Goal: Navigation & Orientation: Find specific page/section

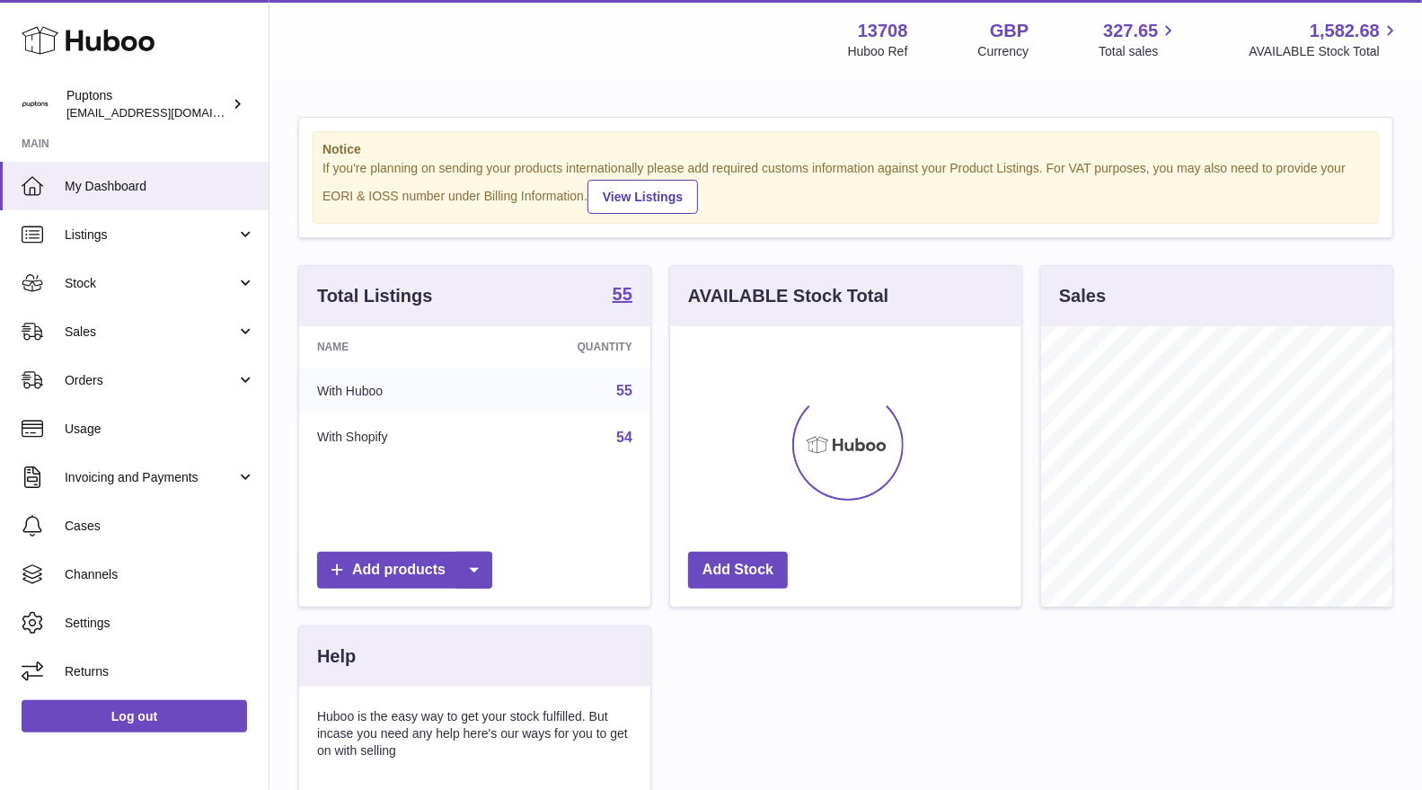
scroll to position [279, 351]
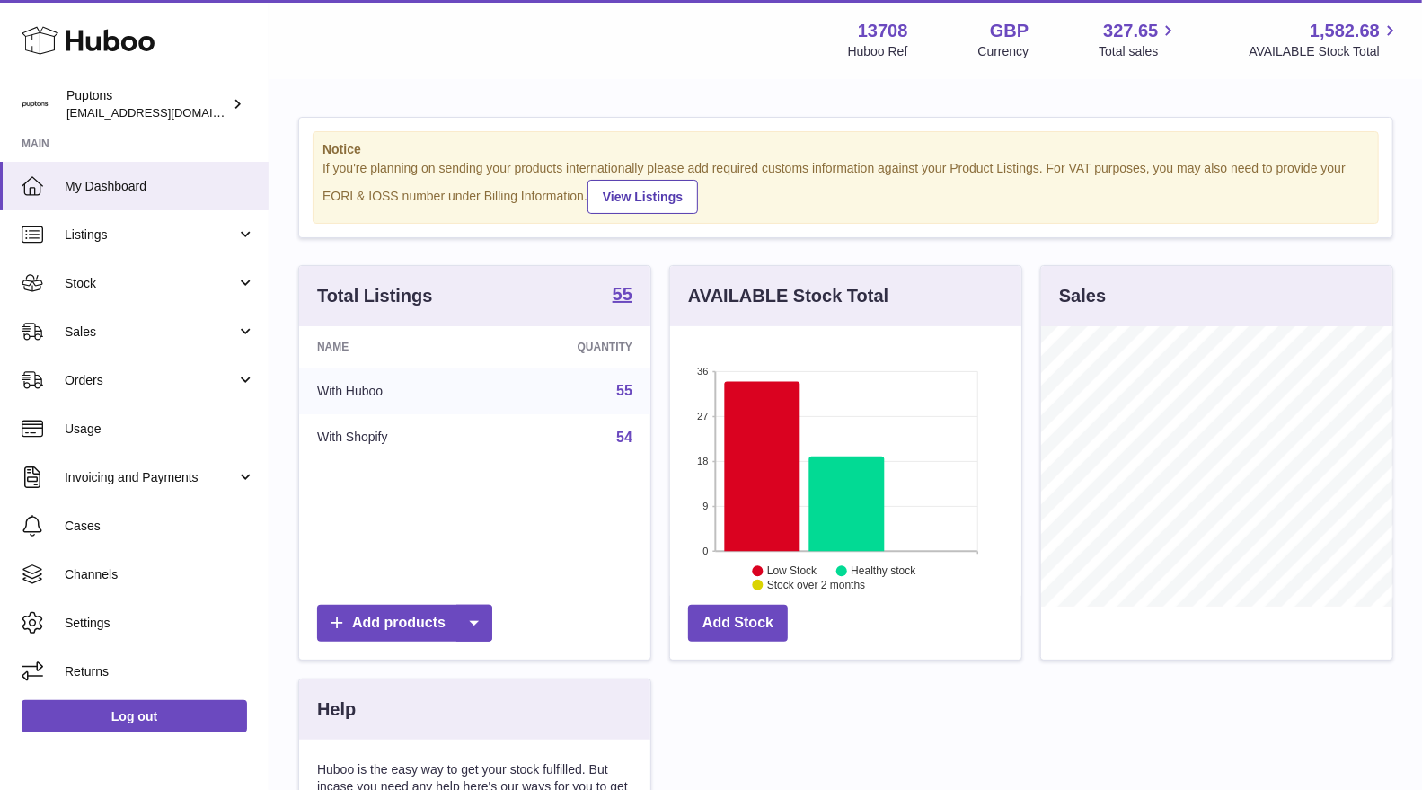
click at [103, 326] on span "Sales" at bounding box center [151, 331] width 172 height 17
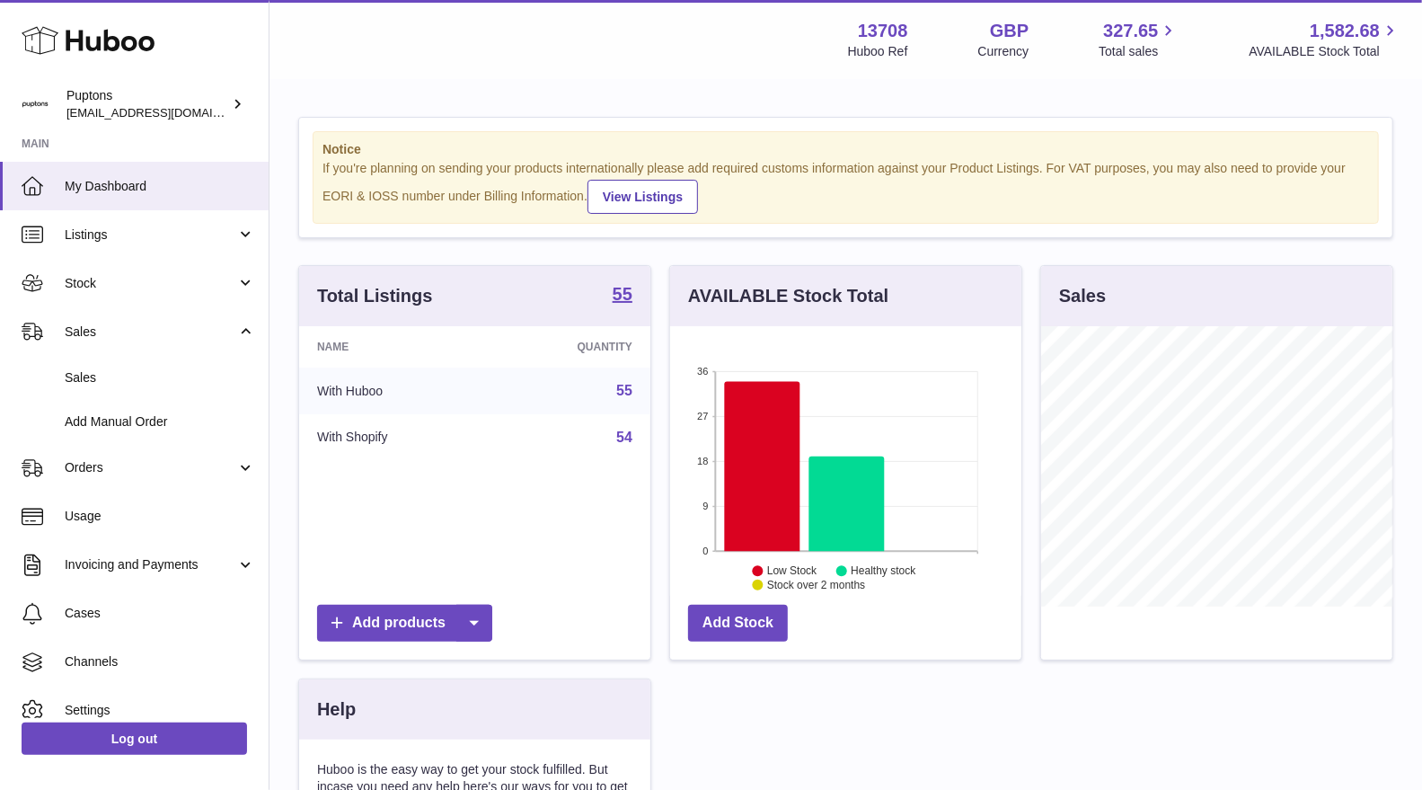
click at [86, 276] on span "Stock" at bounding box center [151, 283] width 172 height 17
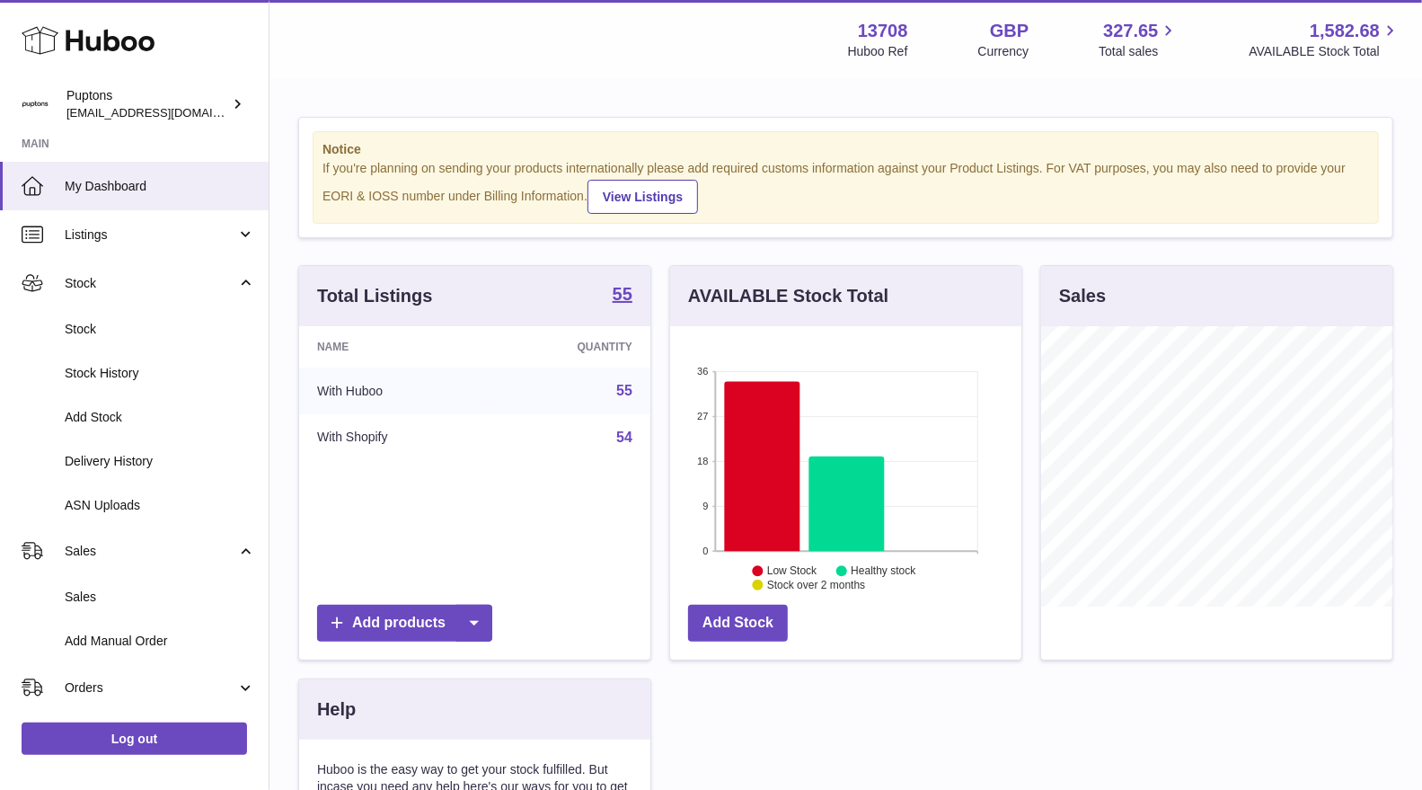
click at [142, 348] on link "Stock" at bounding box center [134, 329] width 269 height 44
click at [158, 325] on span "Stock" at bounding box center [160, 329] width 191 height 17
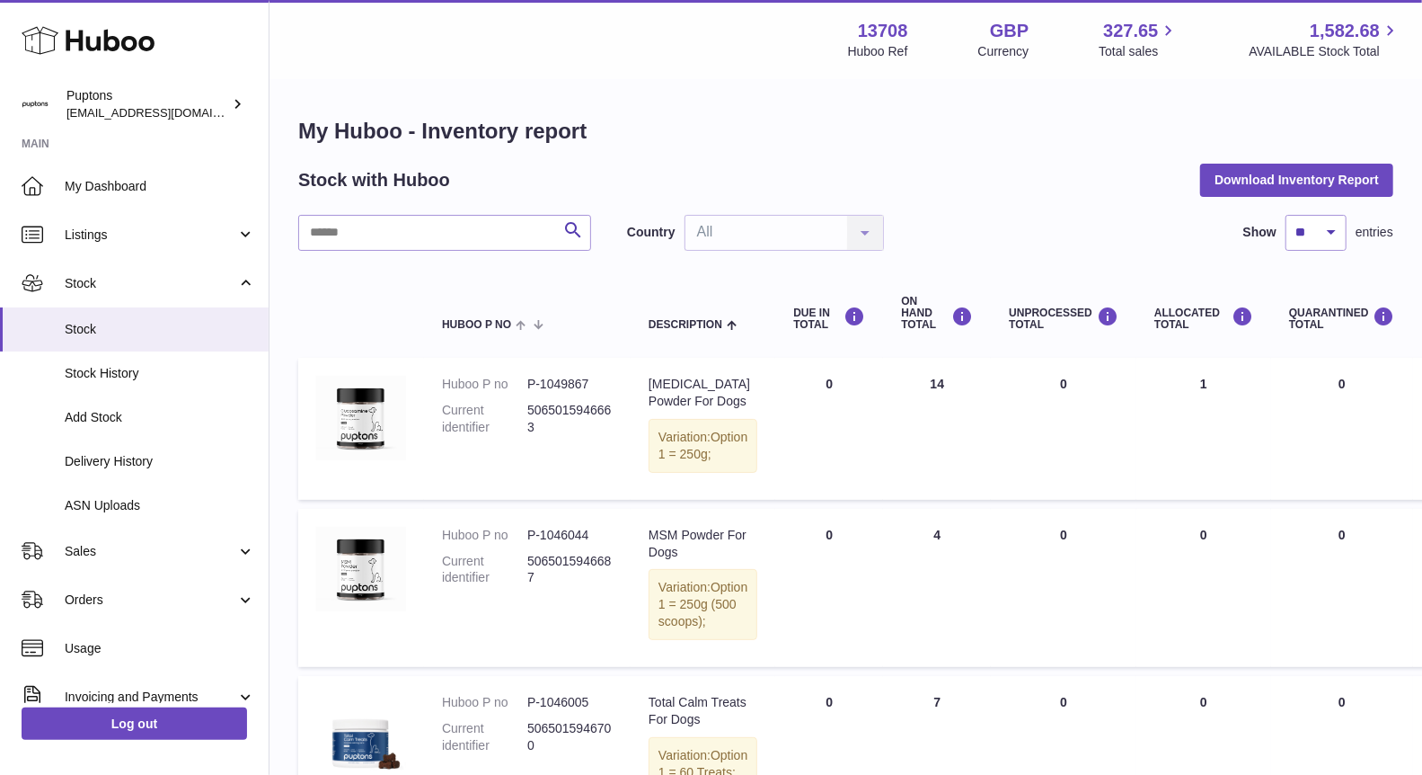
click at [145, 604] on span "Orders" at bounding box center [151, 599] width 172 height 17
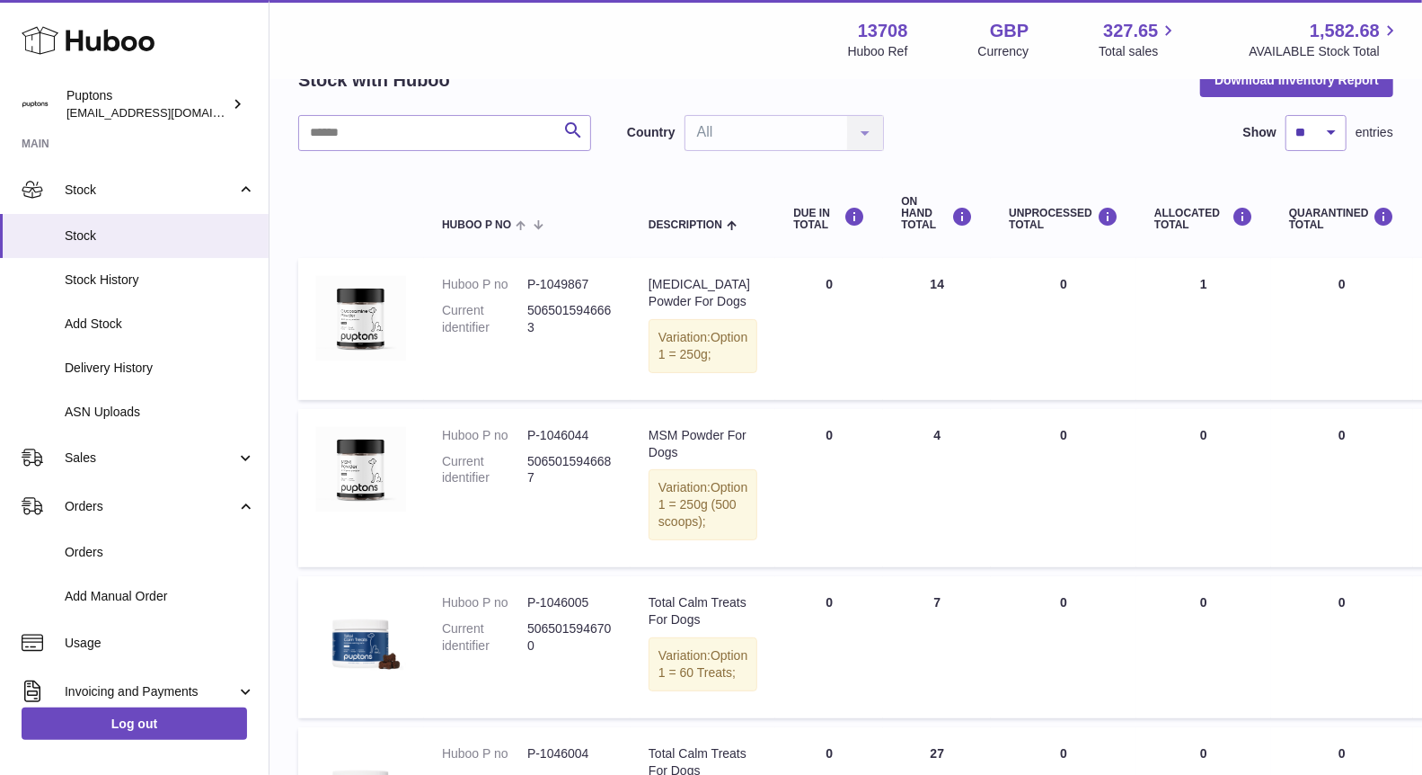
scroll to position [85, 0]
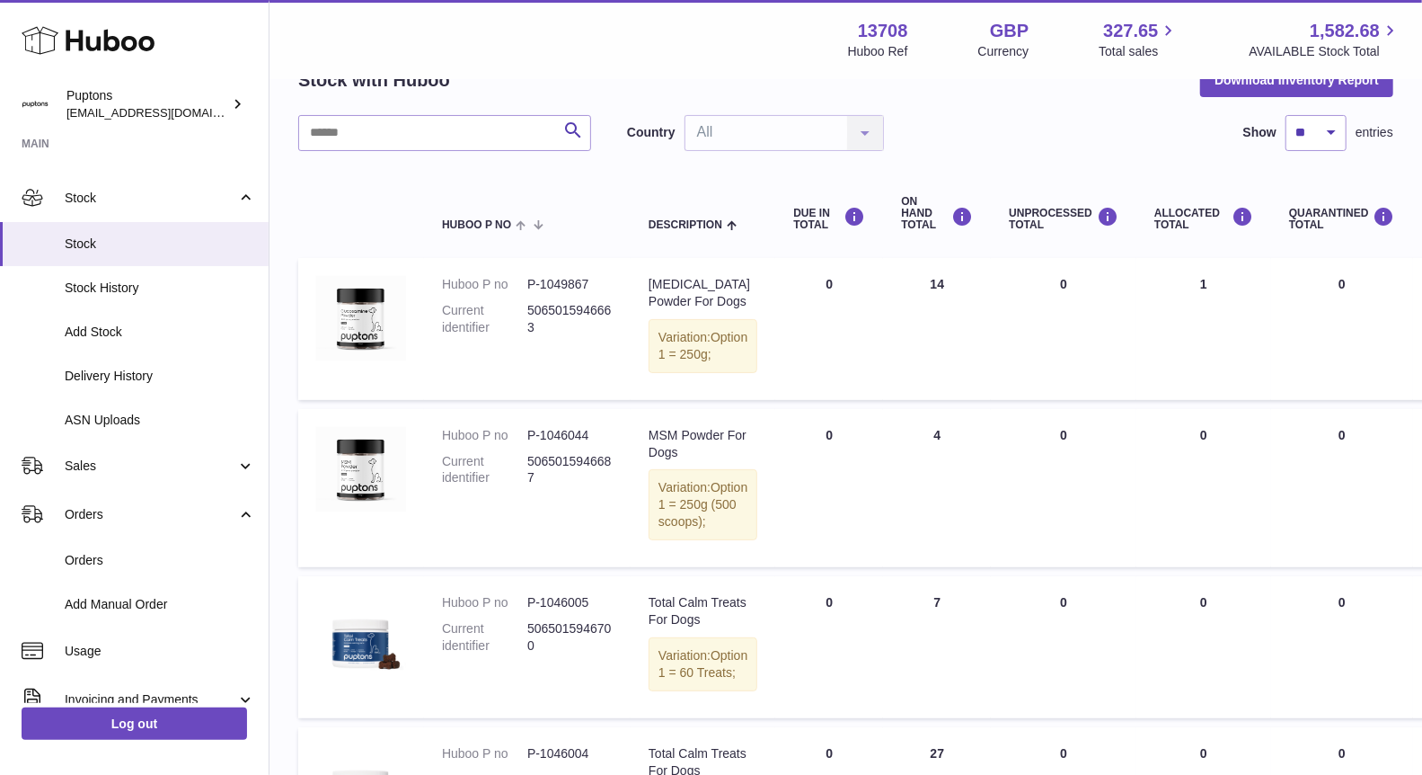
click at [111, 194] on span "Stock" at bounding box center [151, 198] width 172 height 17
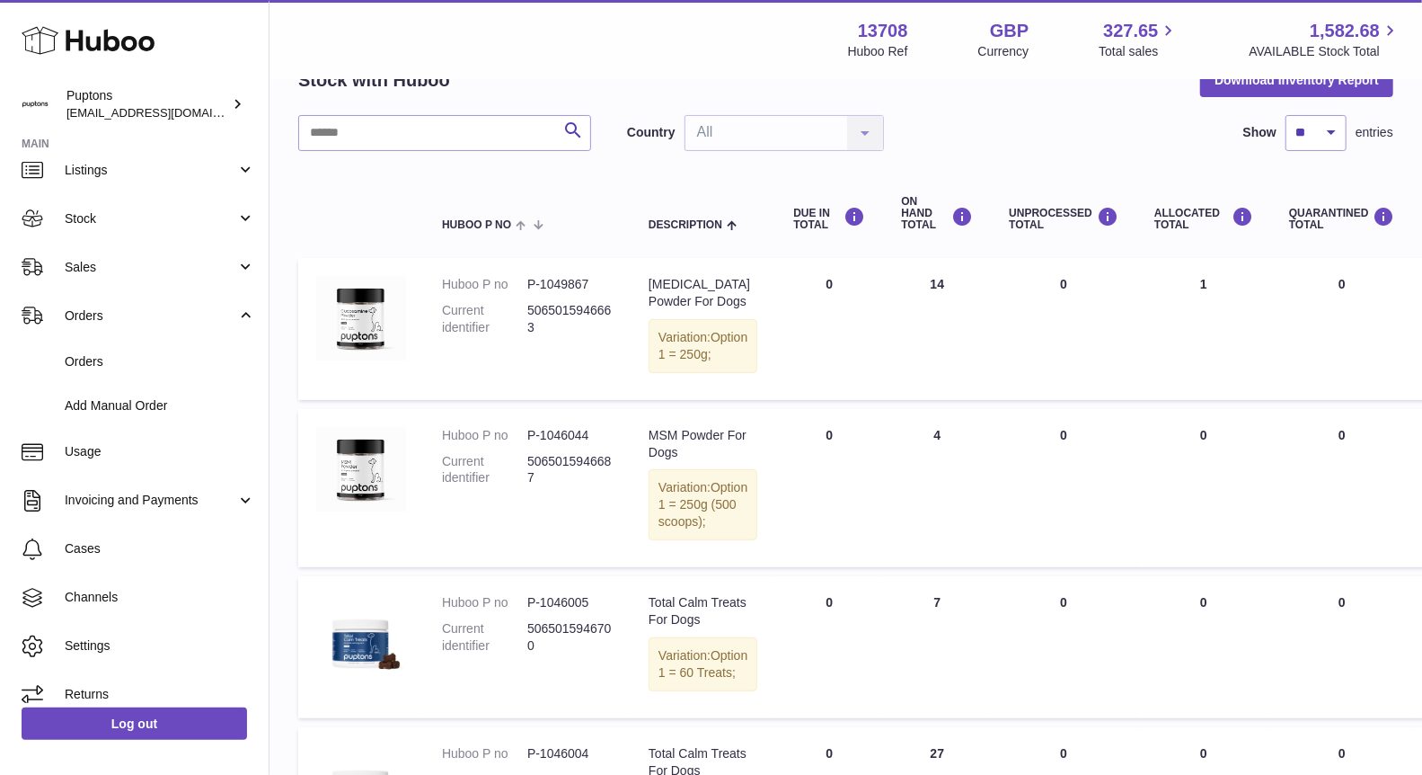
click at [120, 227] on link "Stock" at bounding box center [134, 218] width 269 height 49
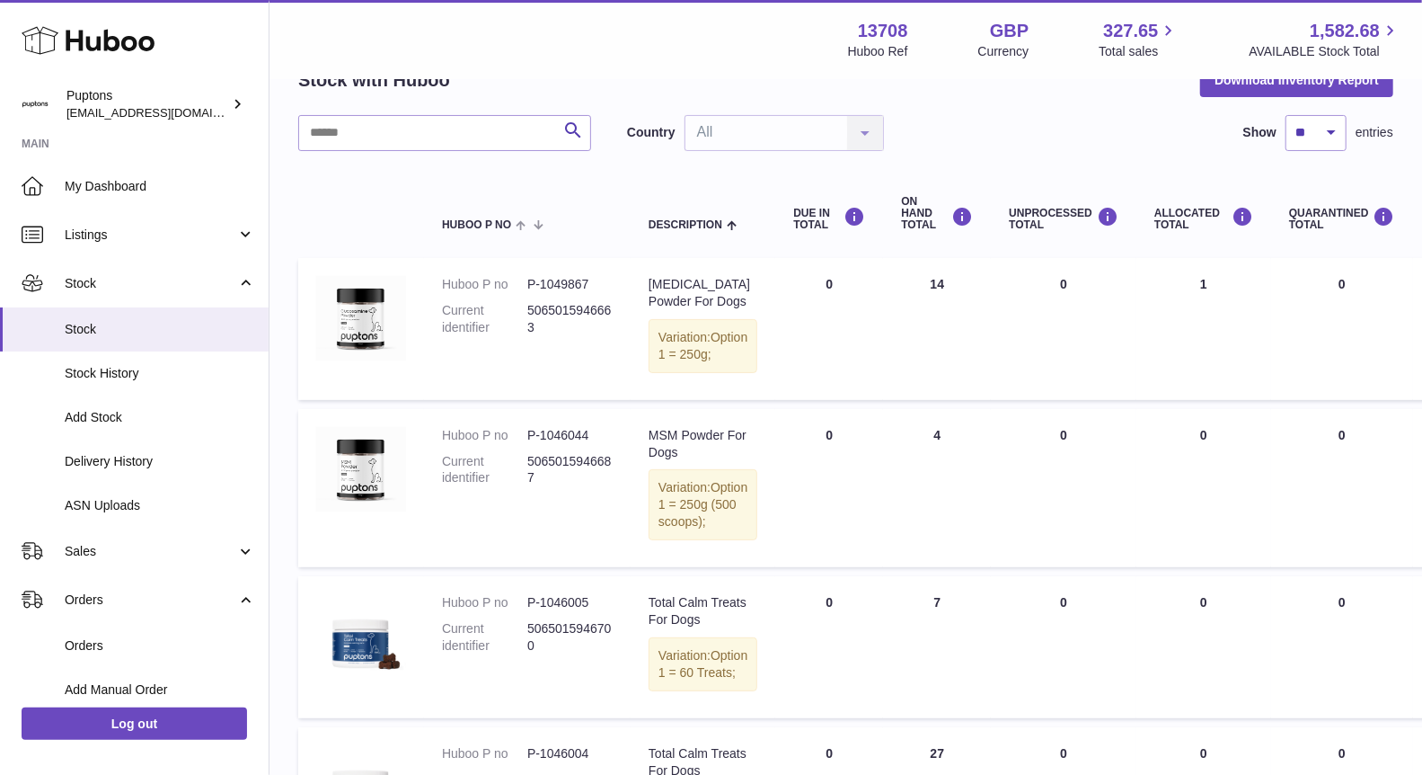
scroll to position [0, 0]
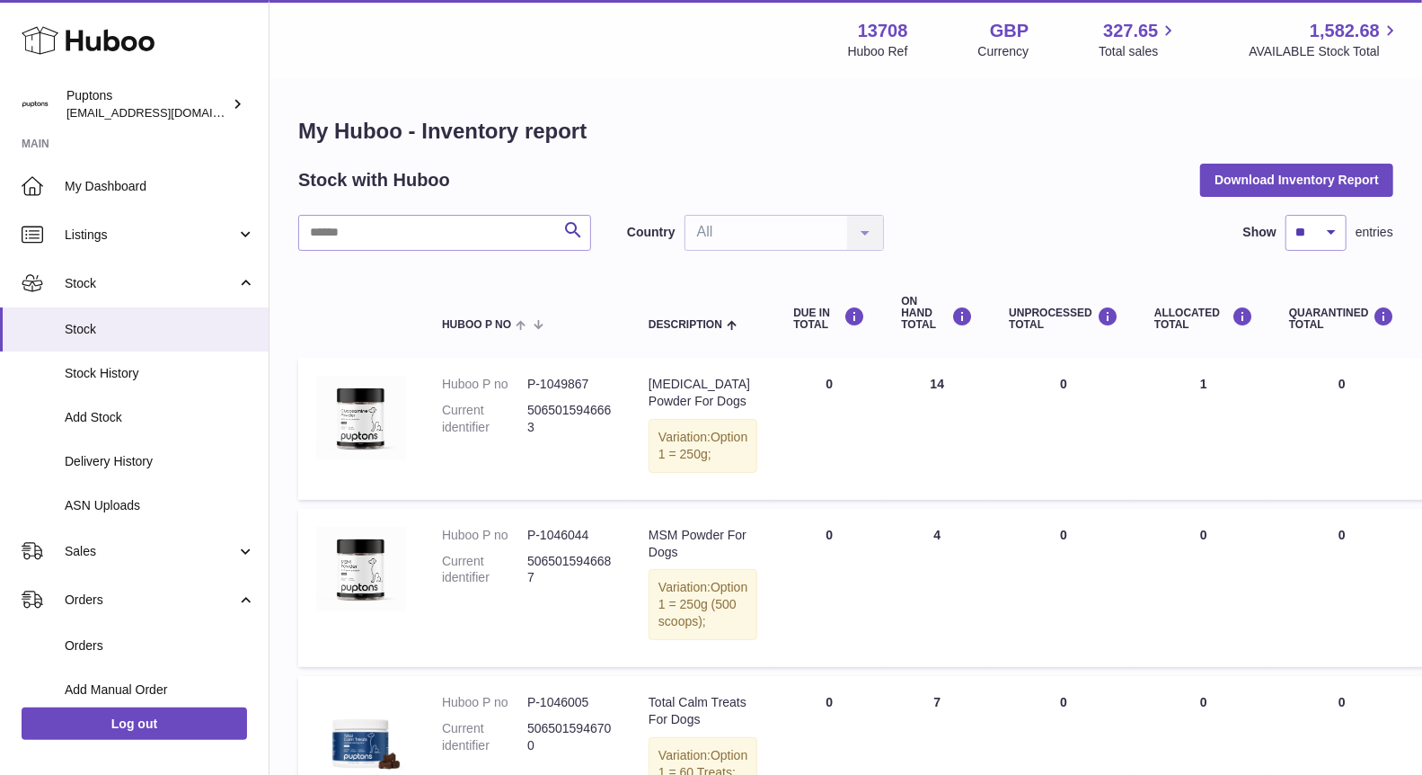
click at [105, 235] on span "Listings" at bounding box center [151, 234] width 172 height 17
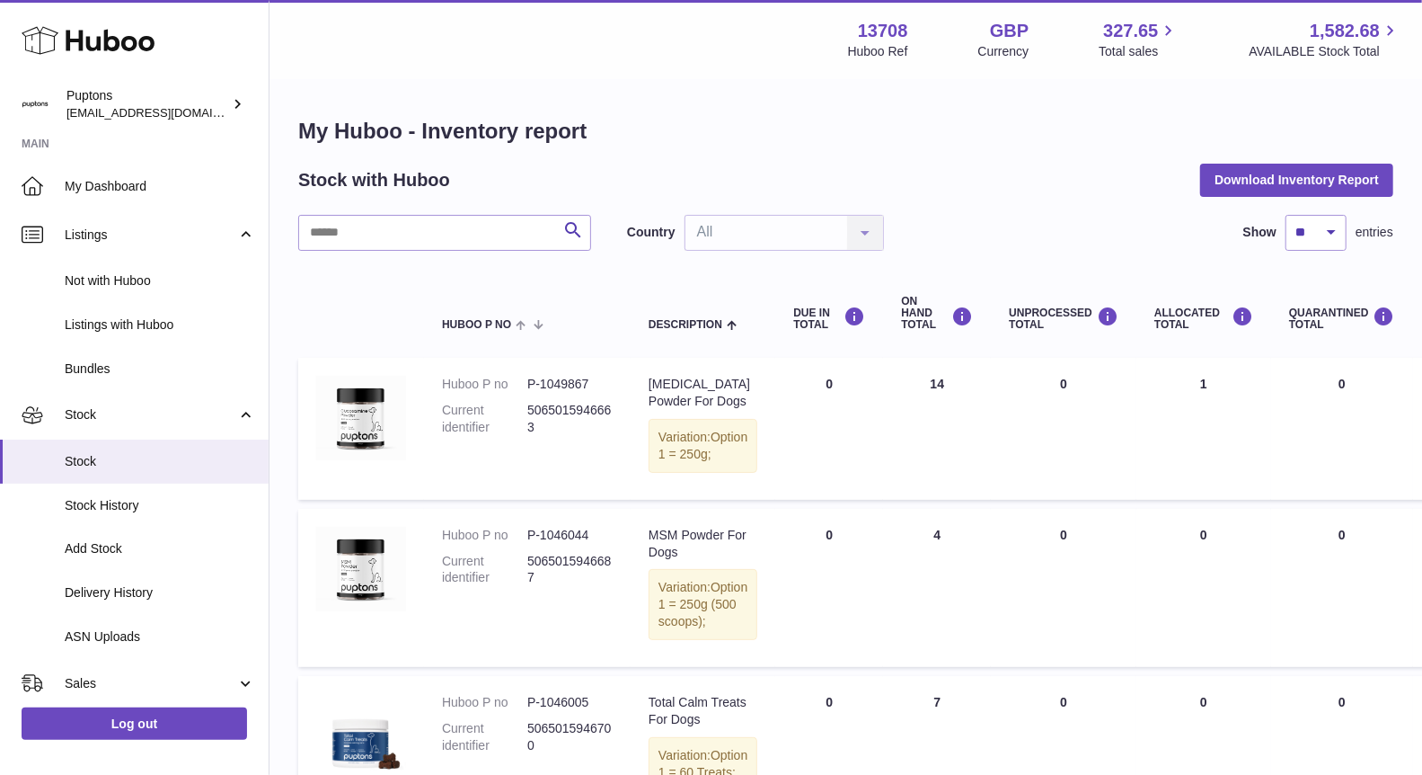
click at [130, 374] on span "Bundles" at bounding box center [160, 368] width 191 height 17
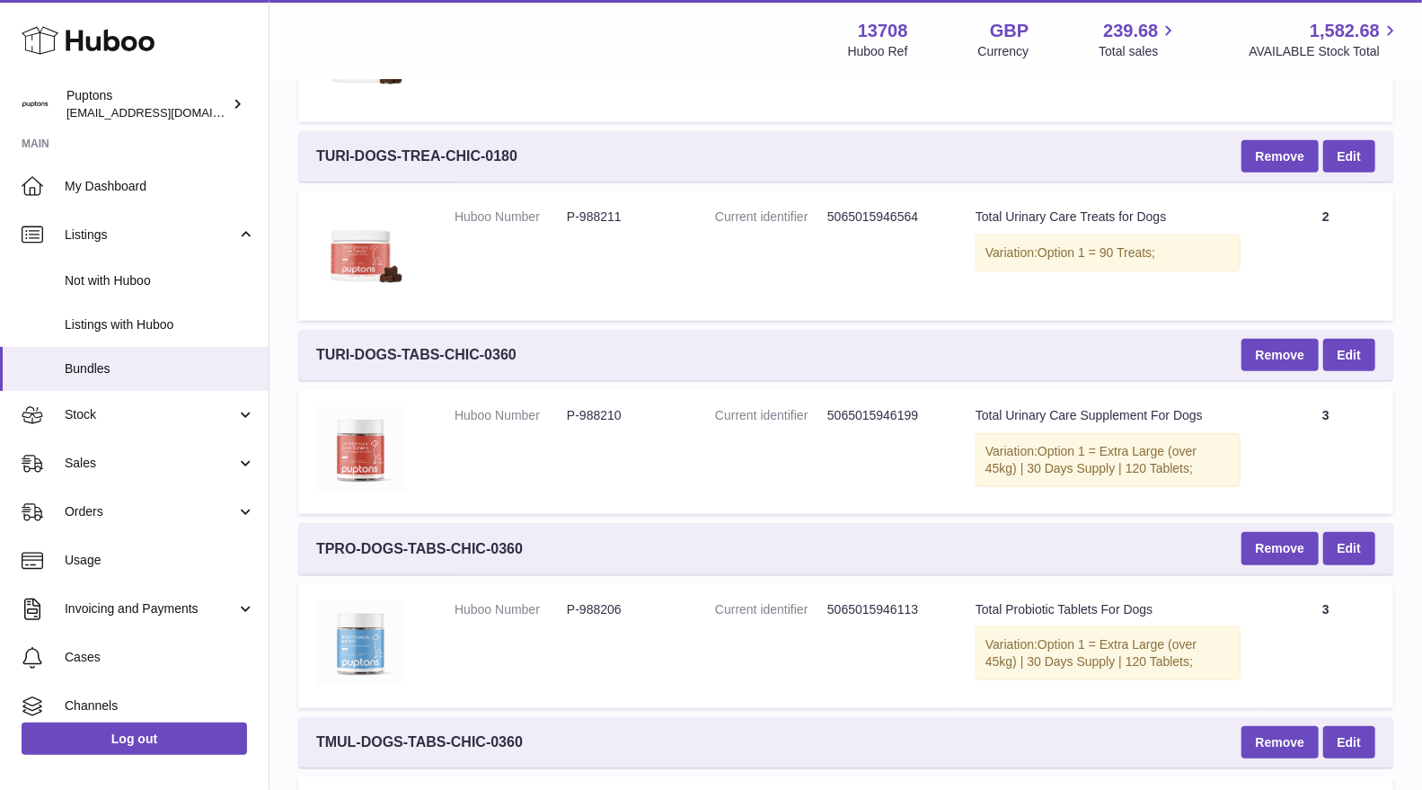
scroll to position [598, 0]
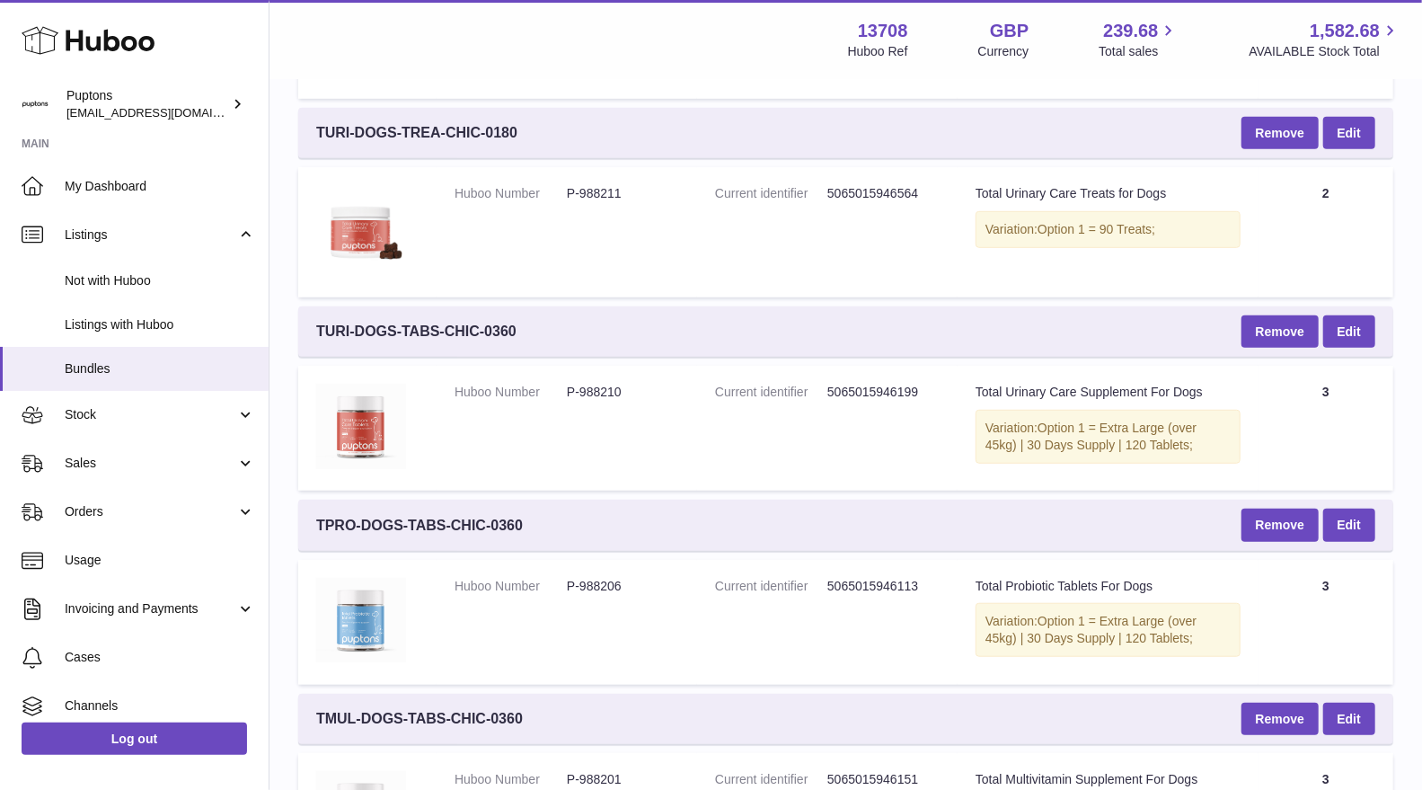
drag, startPoint x: 557, startPoint y: 521, endPoint x: 567, endPoint y: 524, distance: 10.2
click at [554, 519] on div "TPRO-DOGS-TABS-CHIC-0360 Remove Edit" at bounding box center [845, 525] width 1095 height 50
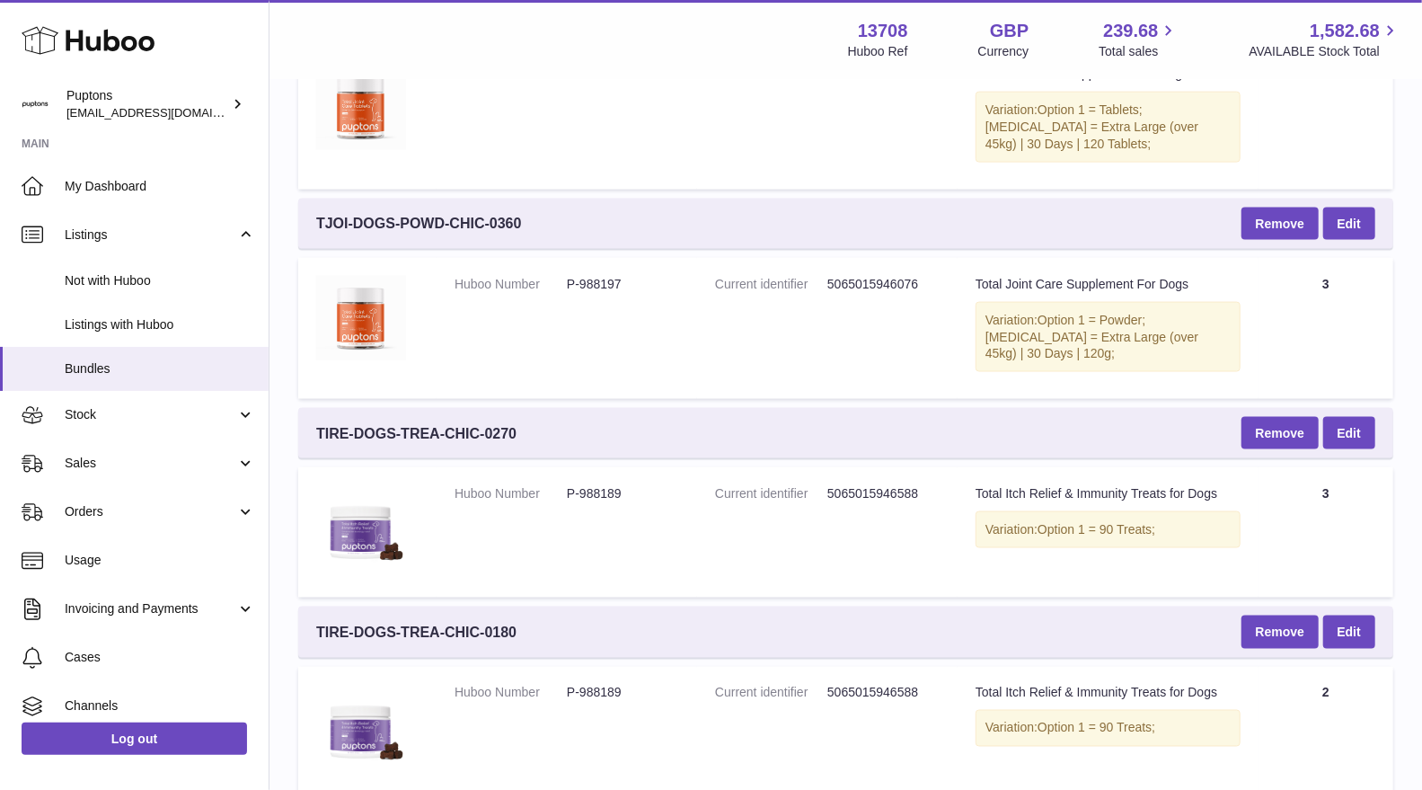
scroll to position [1699, 0]
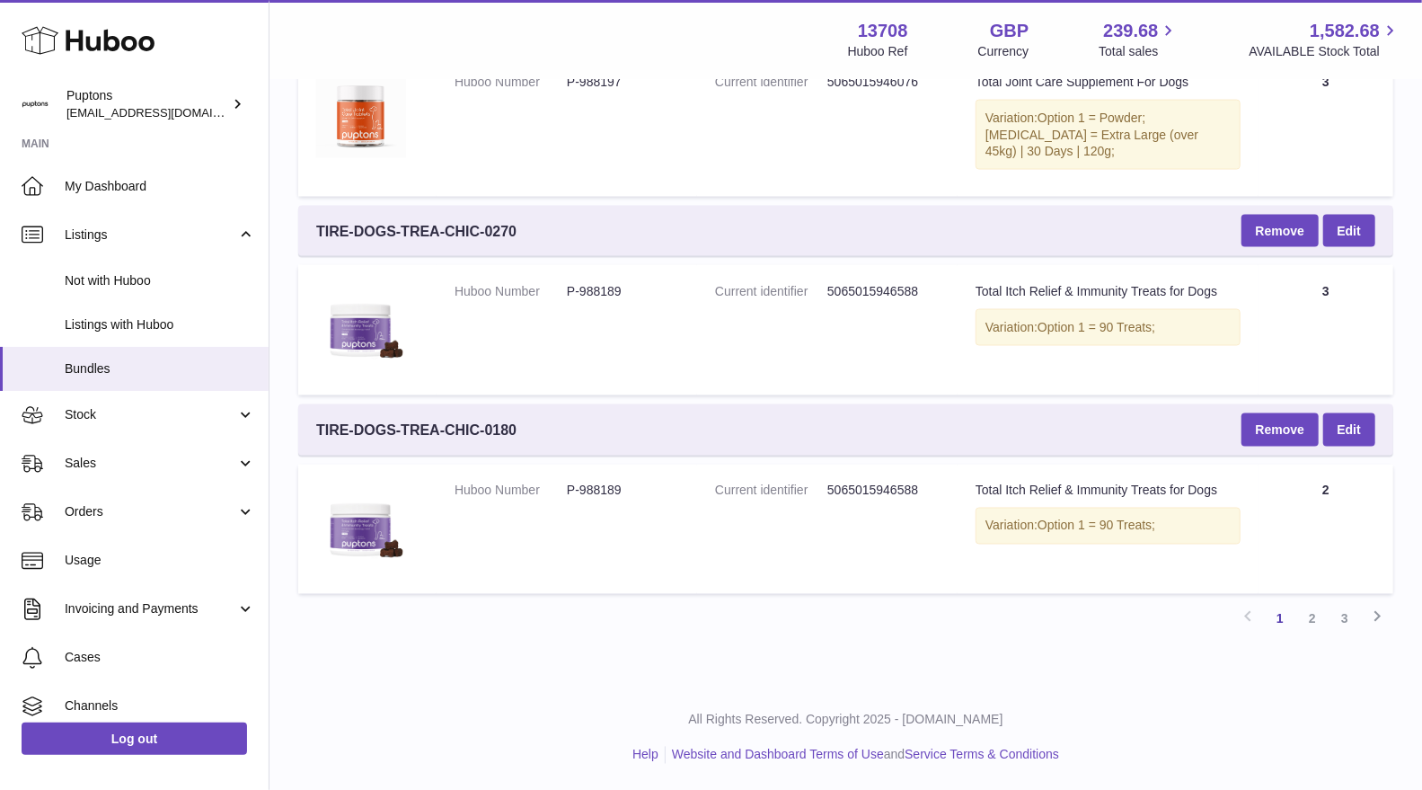
click at [1302, 607] on link "2" at bounding box center [1313, 619] width 32 height 32
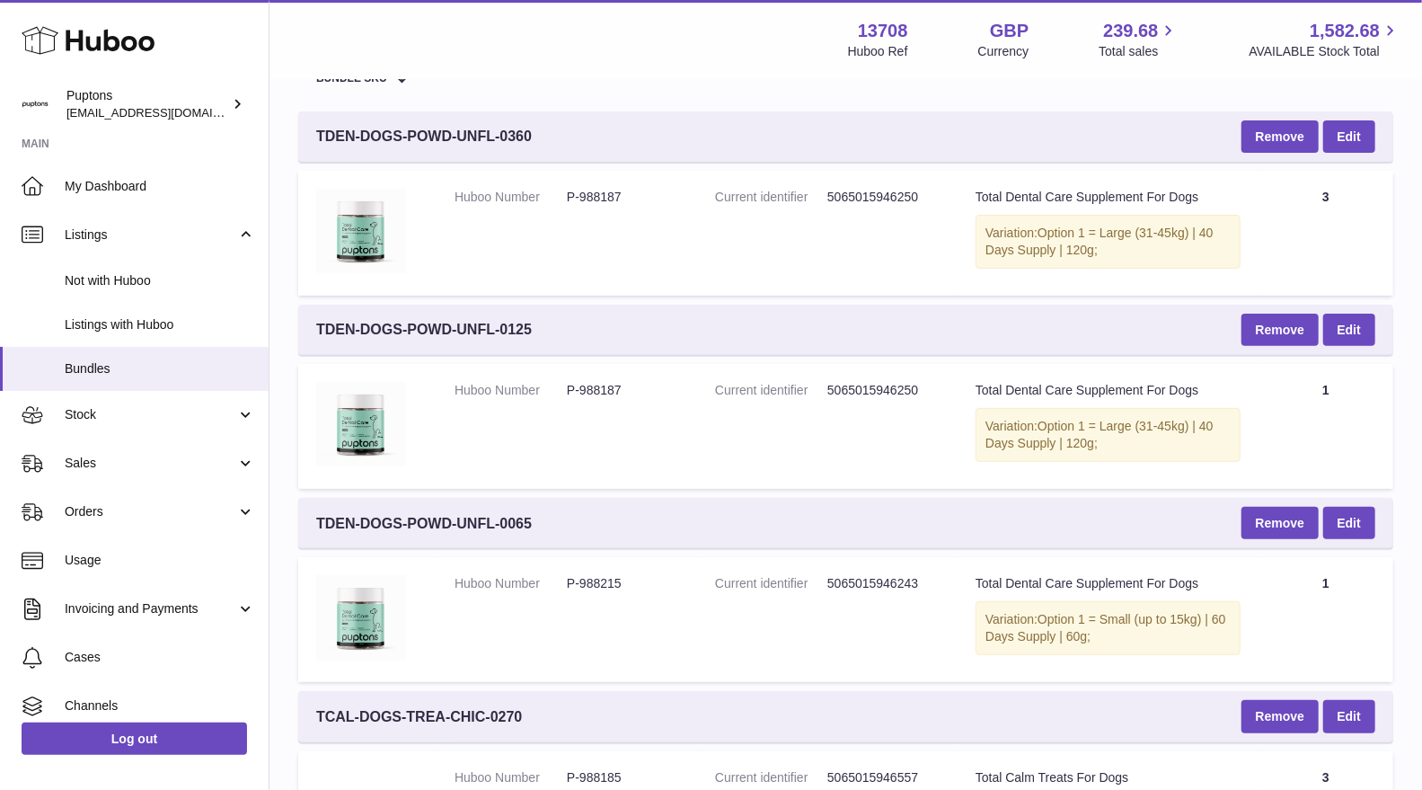
scroll to position [81, 0]
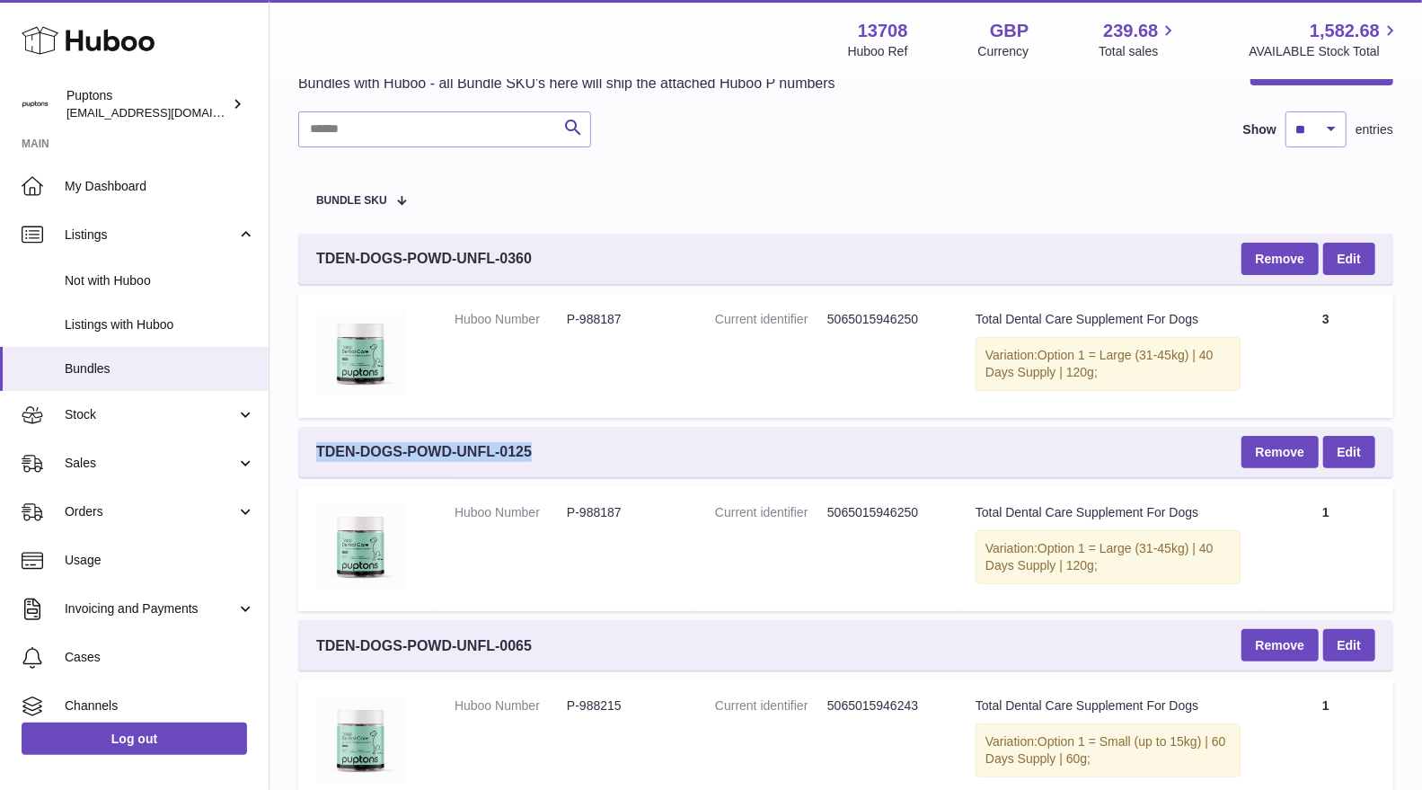
drag, startPoint x: 557, startPoint y: 456, endPoint x: 306, endPoint y: 465, distance: 250.9
click at [306, 465] on div "TDEN-DOGS-POWD-UNFL-0125 Remove Edit" at bounding box center [845, 452] width 1095 height 50
copy span "TDEN-DOGS-POWD-UNFL-0125"
drag, startPoint x: 566, startPoint y: 658, endPoint x: 423, endPoint y: 759, distance: 175.3
click at [315, 639] on div "TDEN-DOGS-POWD-UNFL-0065 Remove Edit" at bounding box center [845, 645] width 1095 height 50
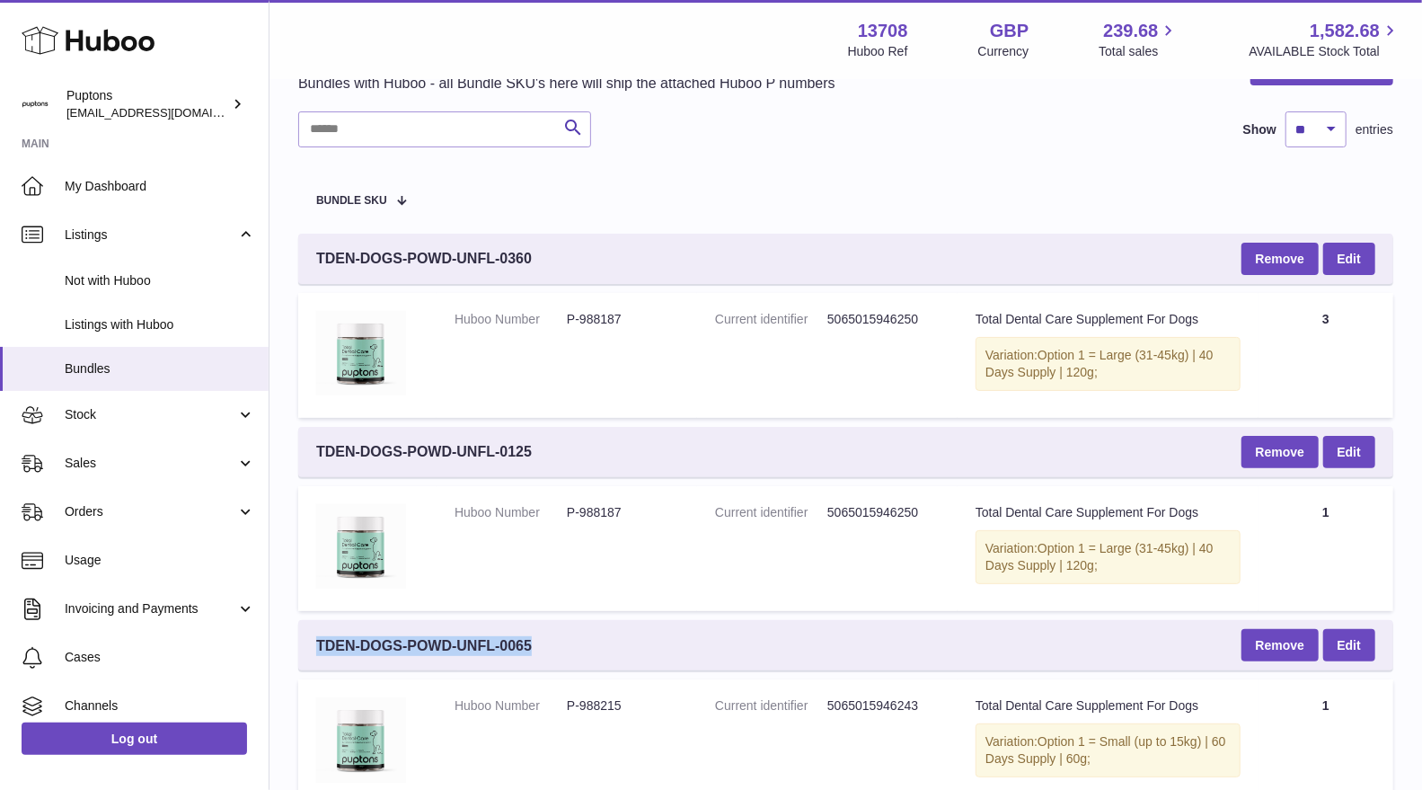
copy span "TDEN-DOGS-POWD-UNFL-0065"
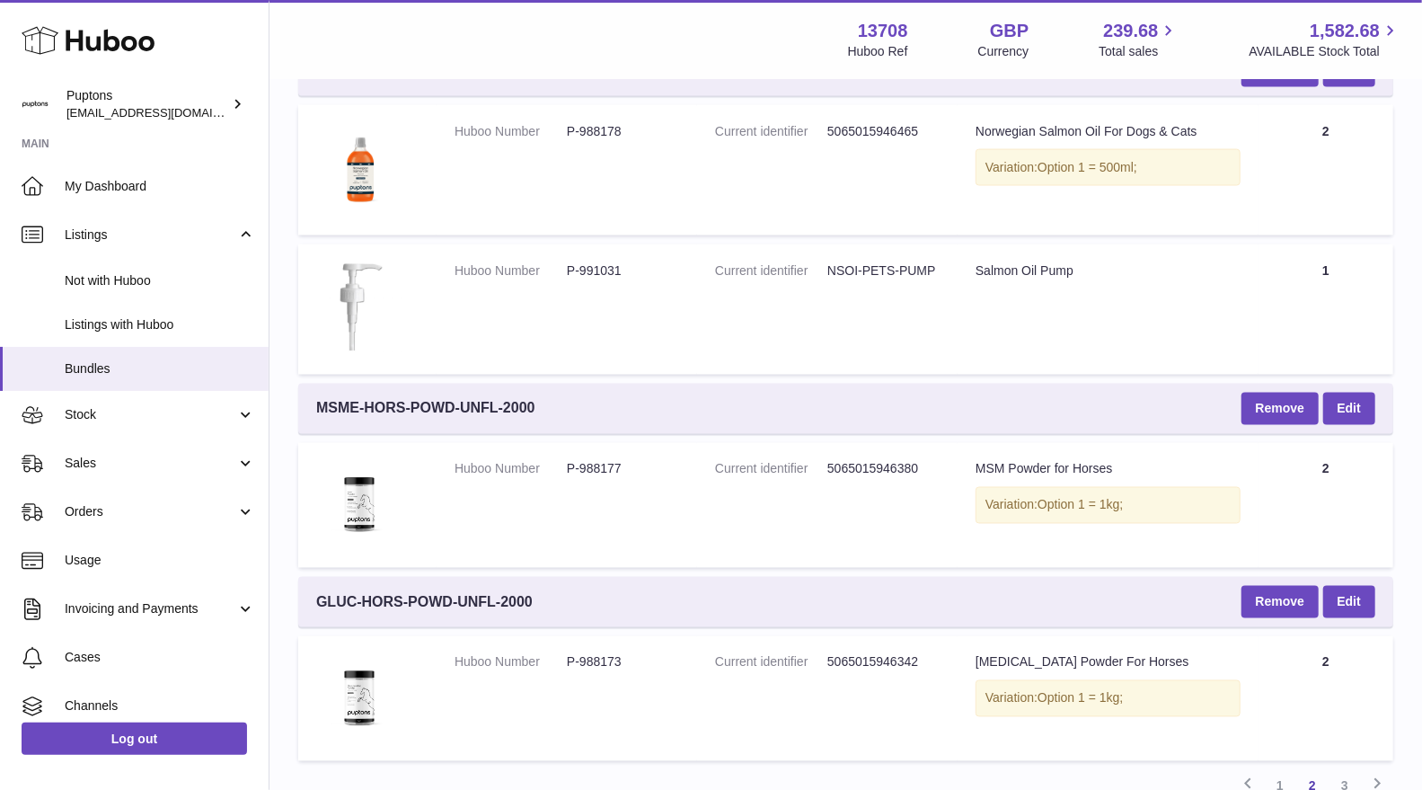
scroll to position [1946, 0]
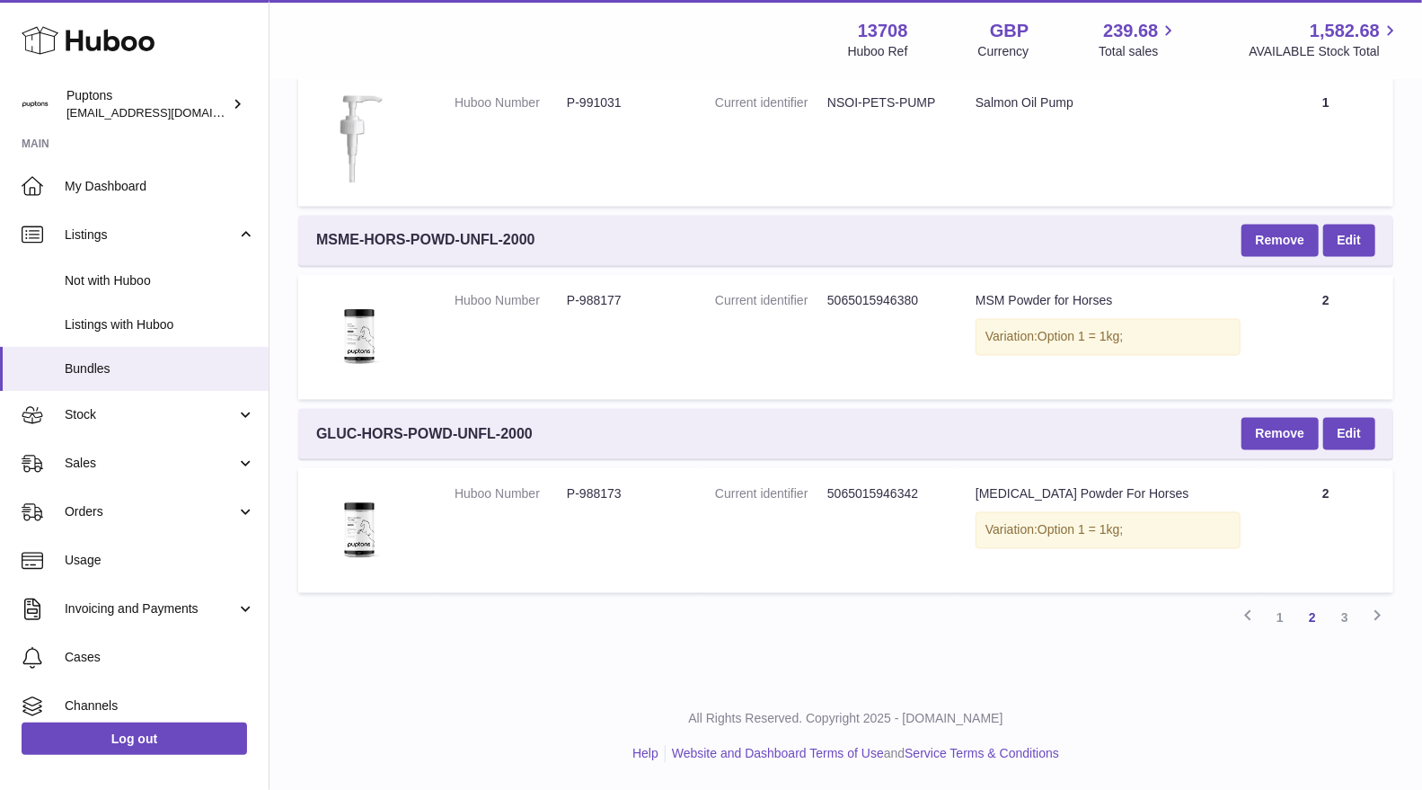
click at [1349, 620] on link "3" at bounding box center [1345, 618] width 32 height 32
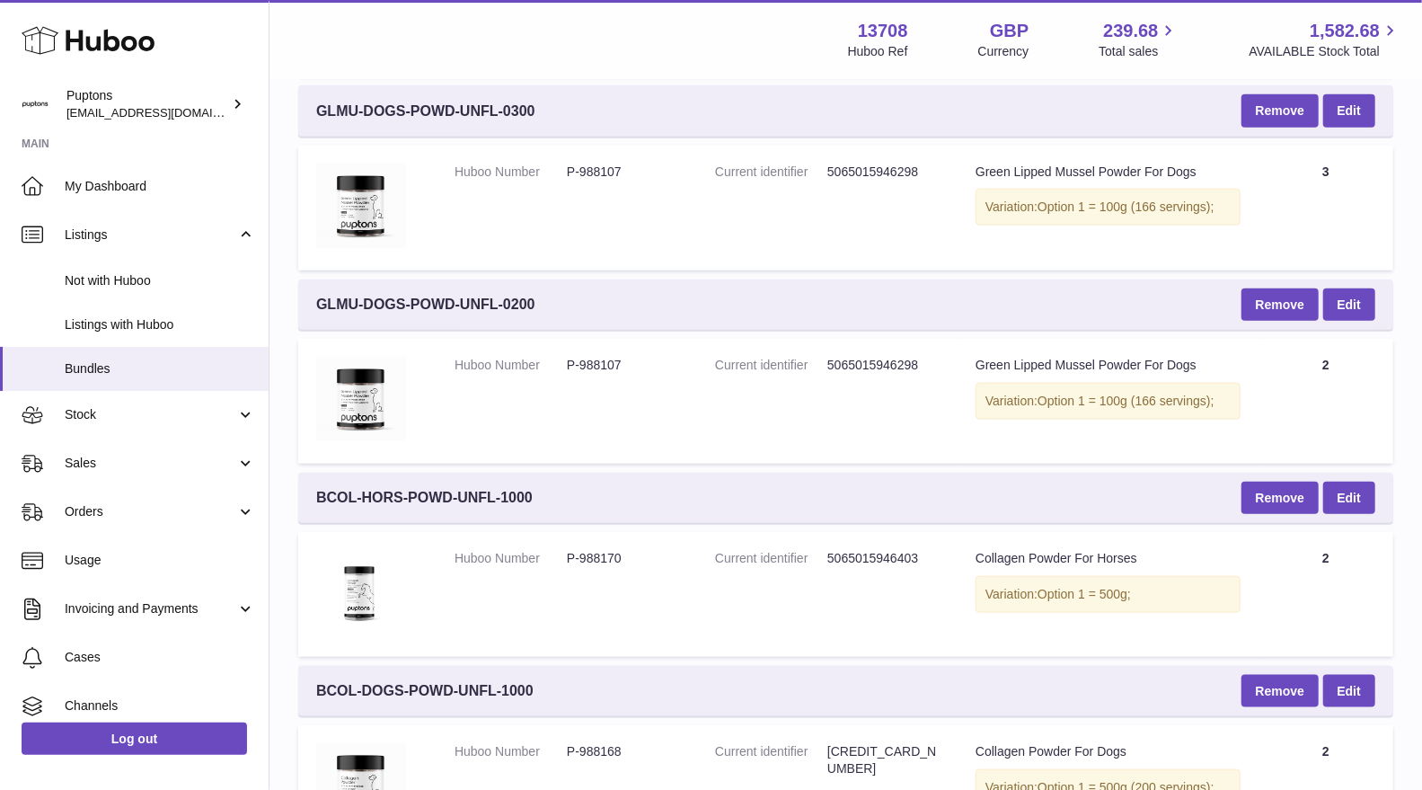
scroll to position [1270, 0]
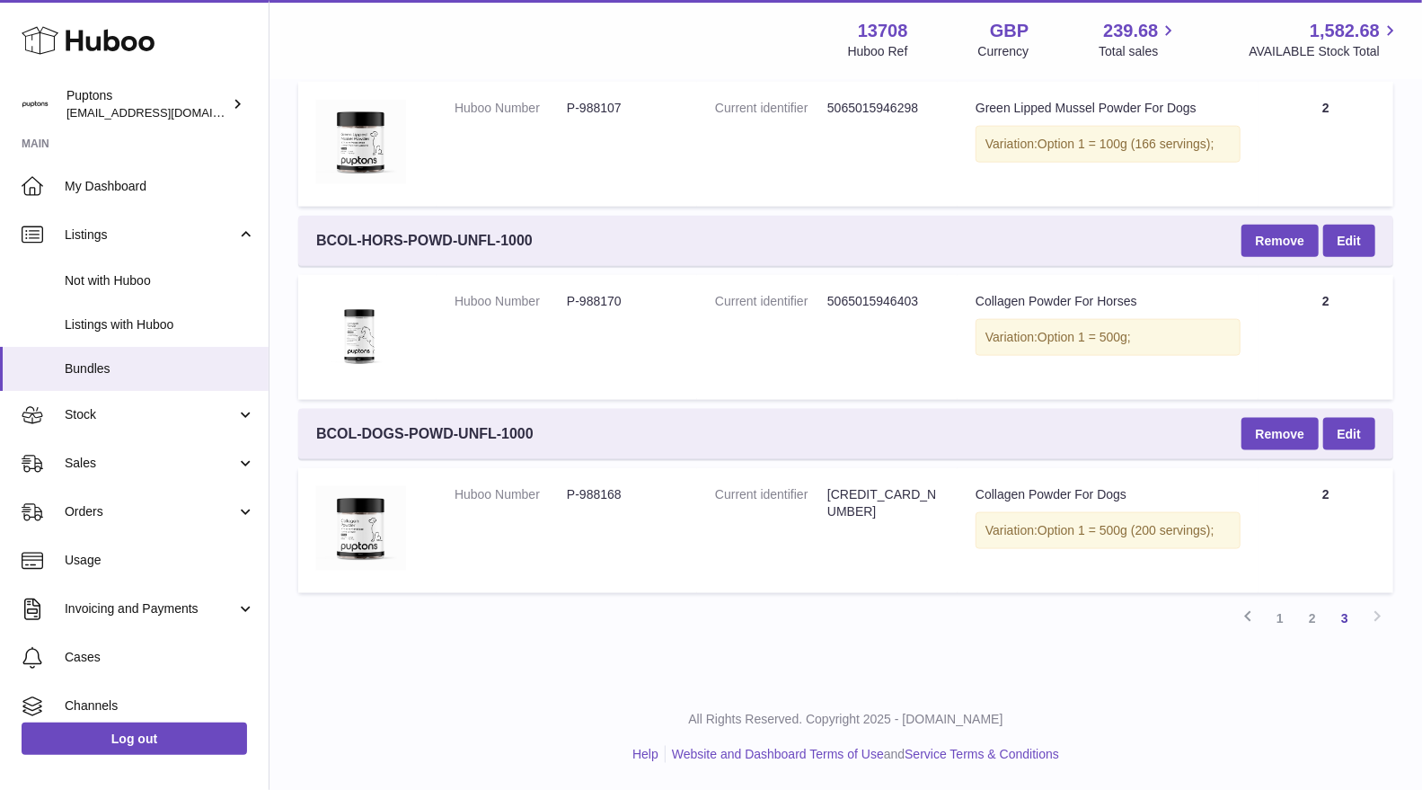
click at [1282, 614] on link "1" at bounding box center [1280, 618] width 32 height 32
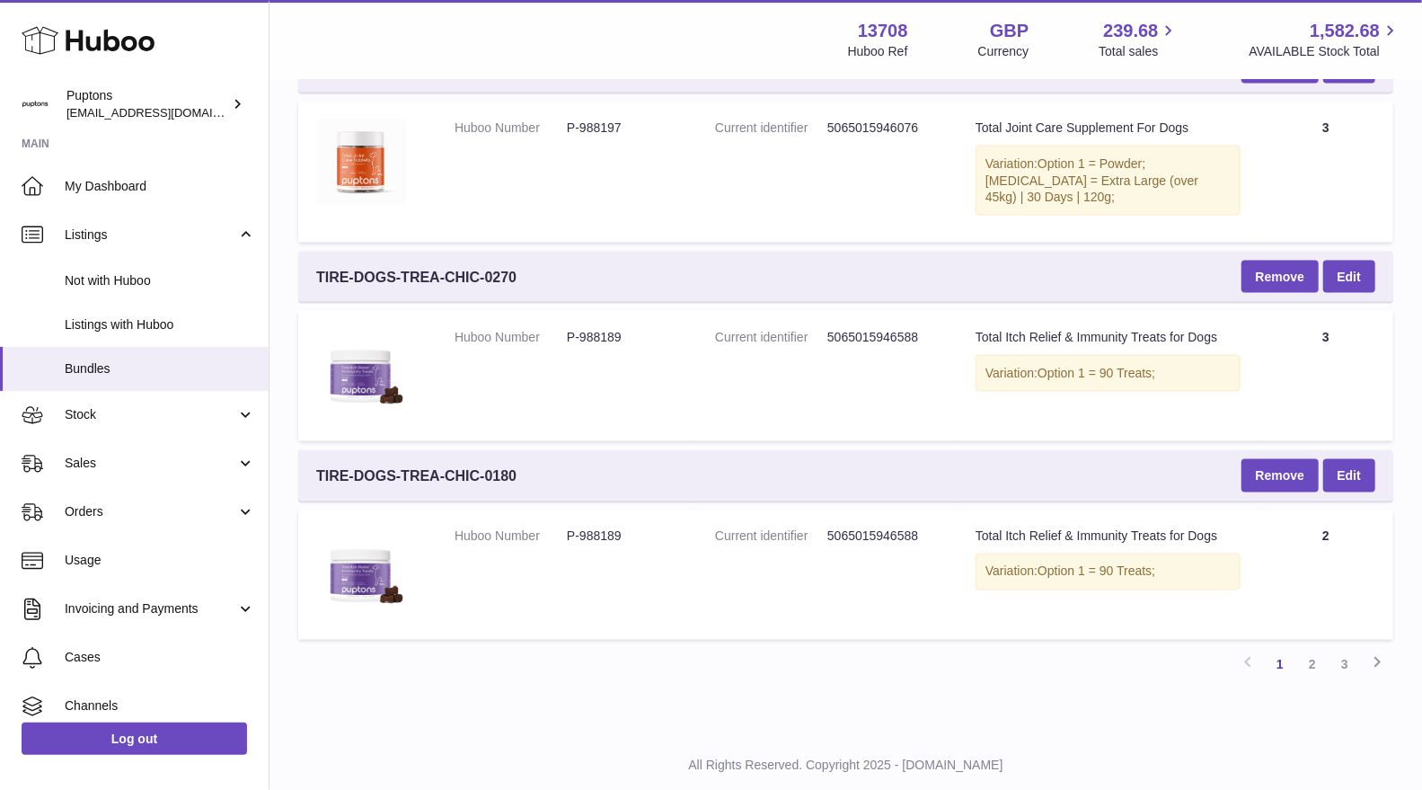
scroll to position [1699, 0]
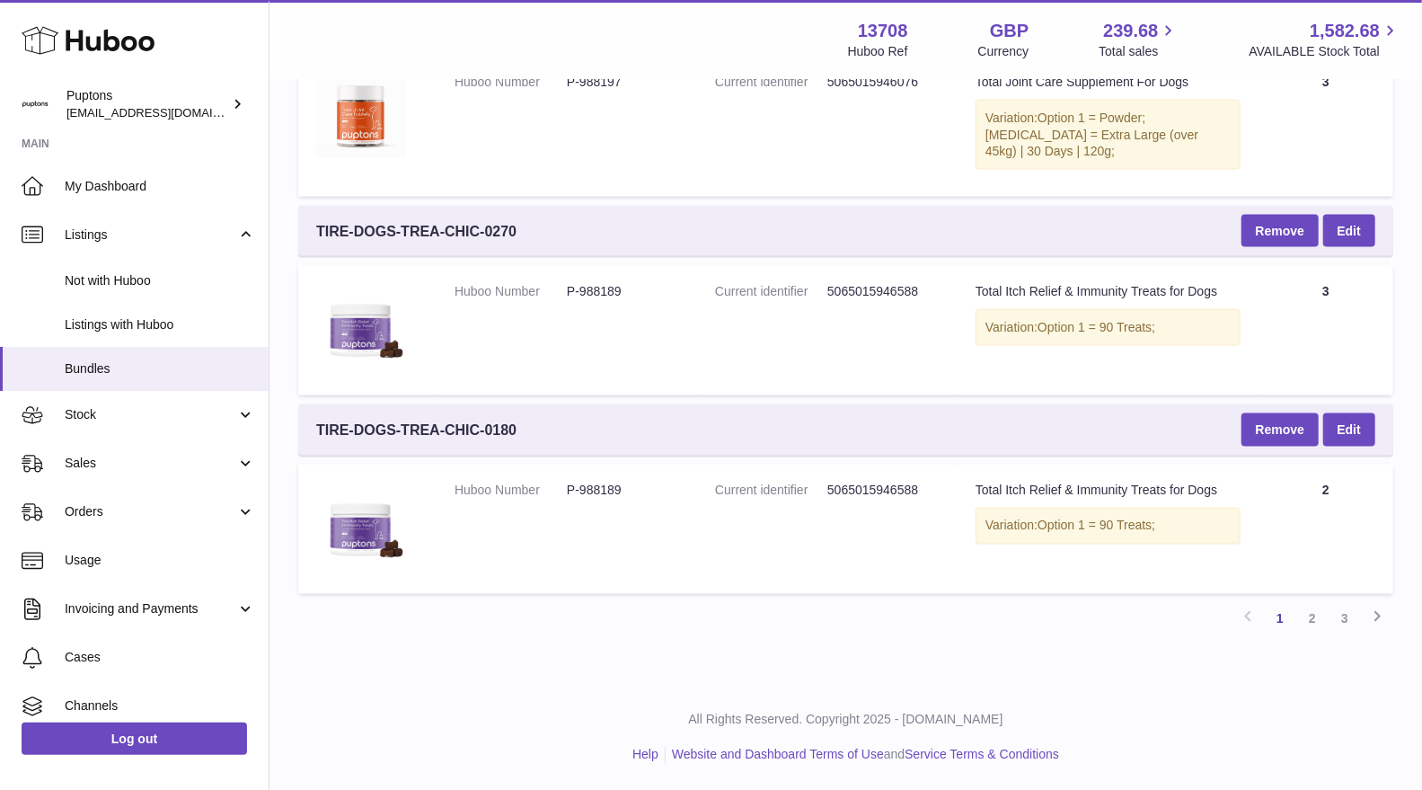
click at [1313, 616] on link "2" at bounding box center [1313, 619] width 32 height 32
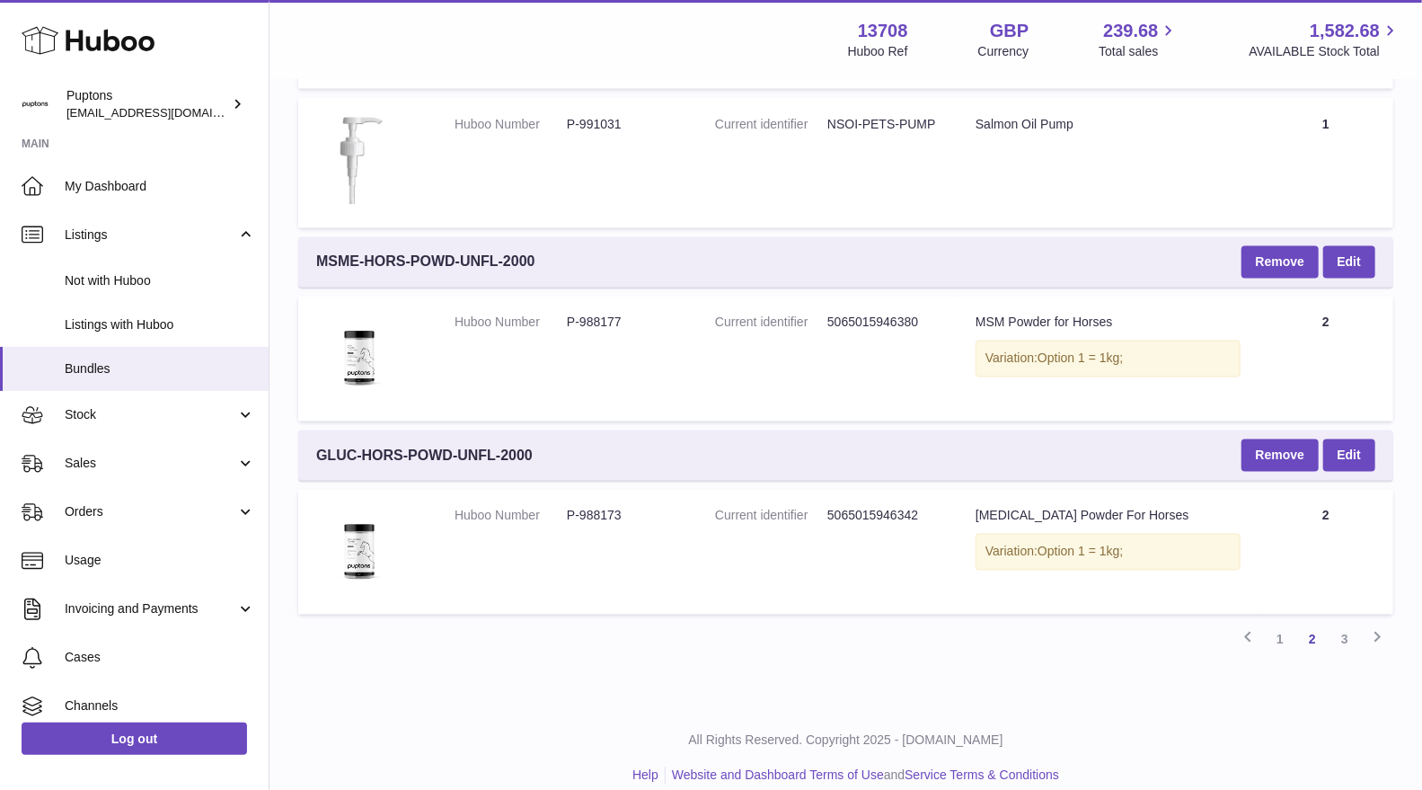
scroll to position [1946, 0]
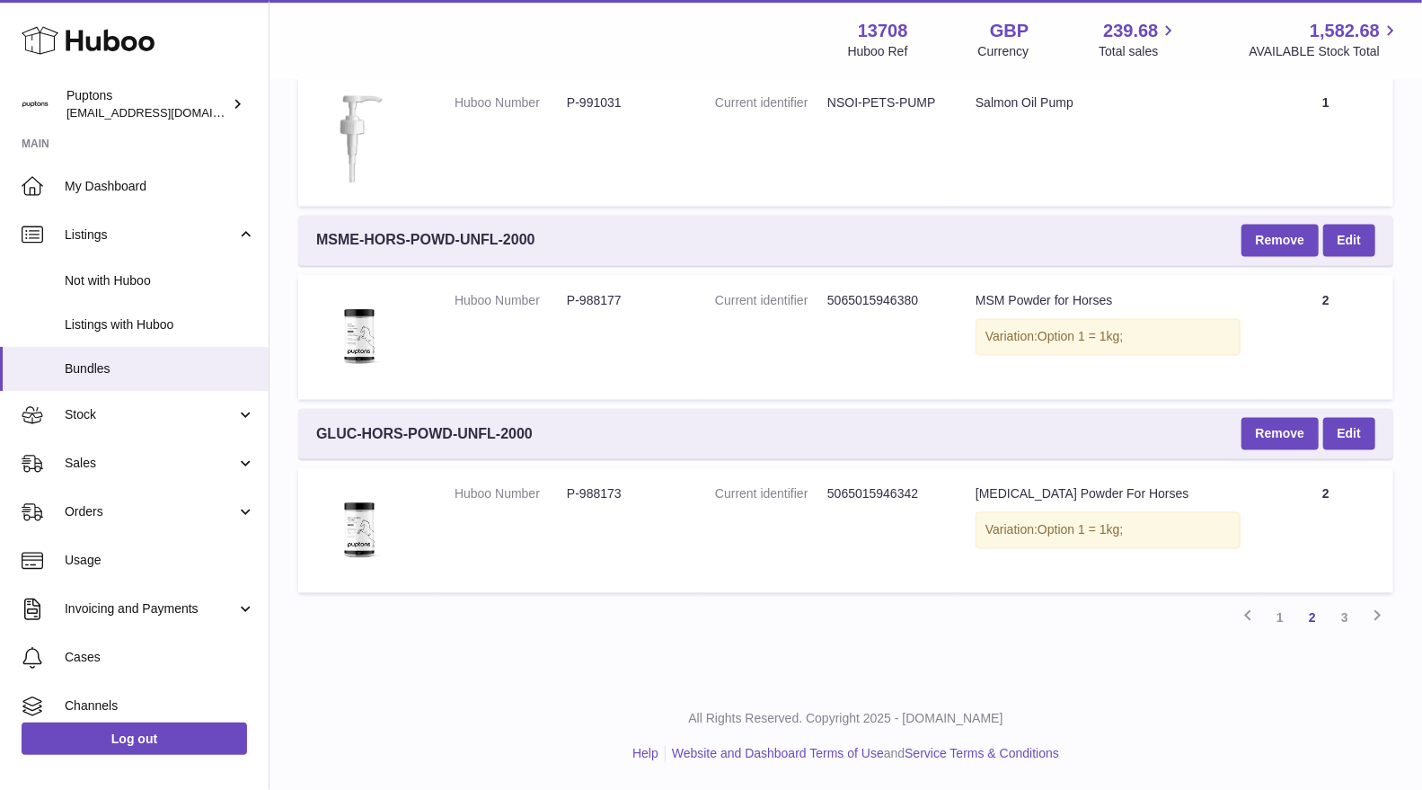
drag, startPoint x: 1261, startPoint y: 589, endPoint x: 1294, endPoint y: 607, distance: 37.8
click at [1343, 611] on link "3" at bounding box center [1345, 618] width 32 height 32
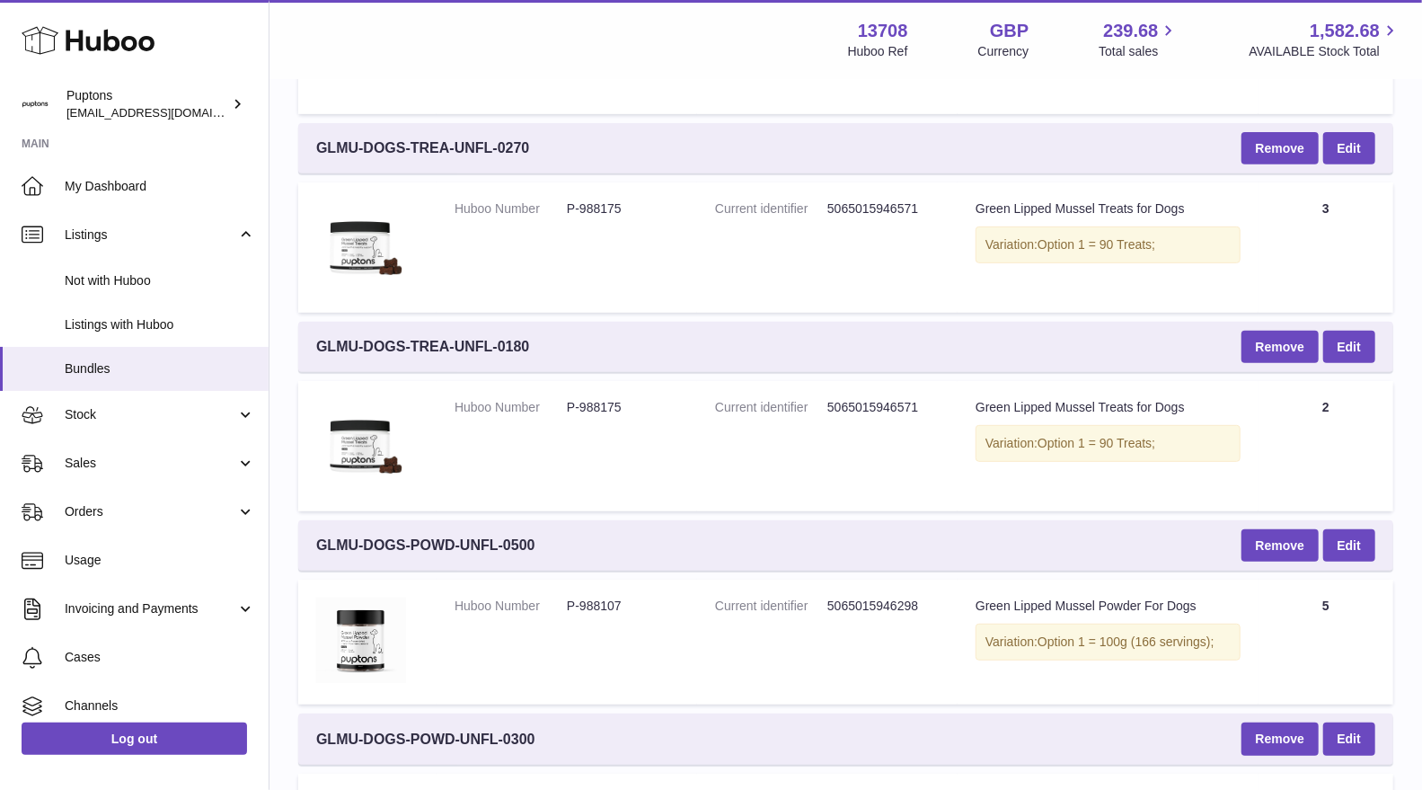
scroll to position [172, 0]
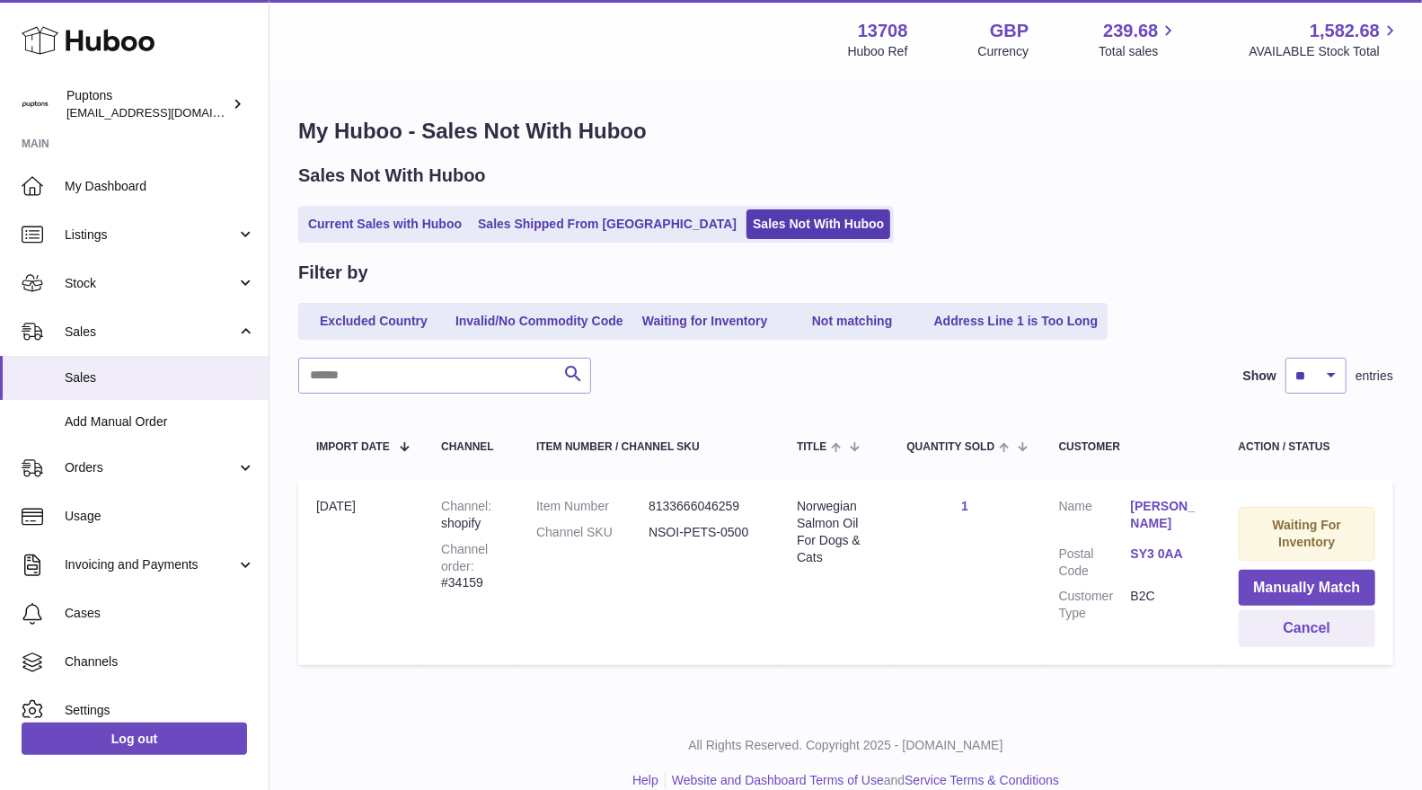
click at [324, 221] on link "Current Sales with Huboo" at bounding box center [385, 224] width 166 height 30
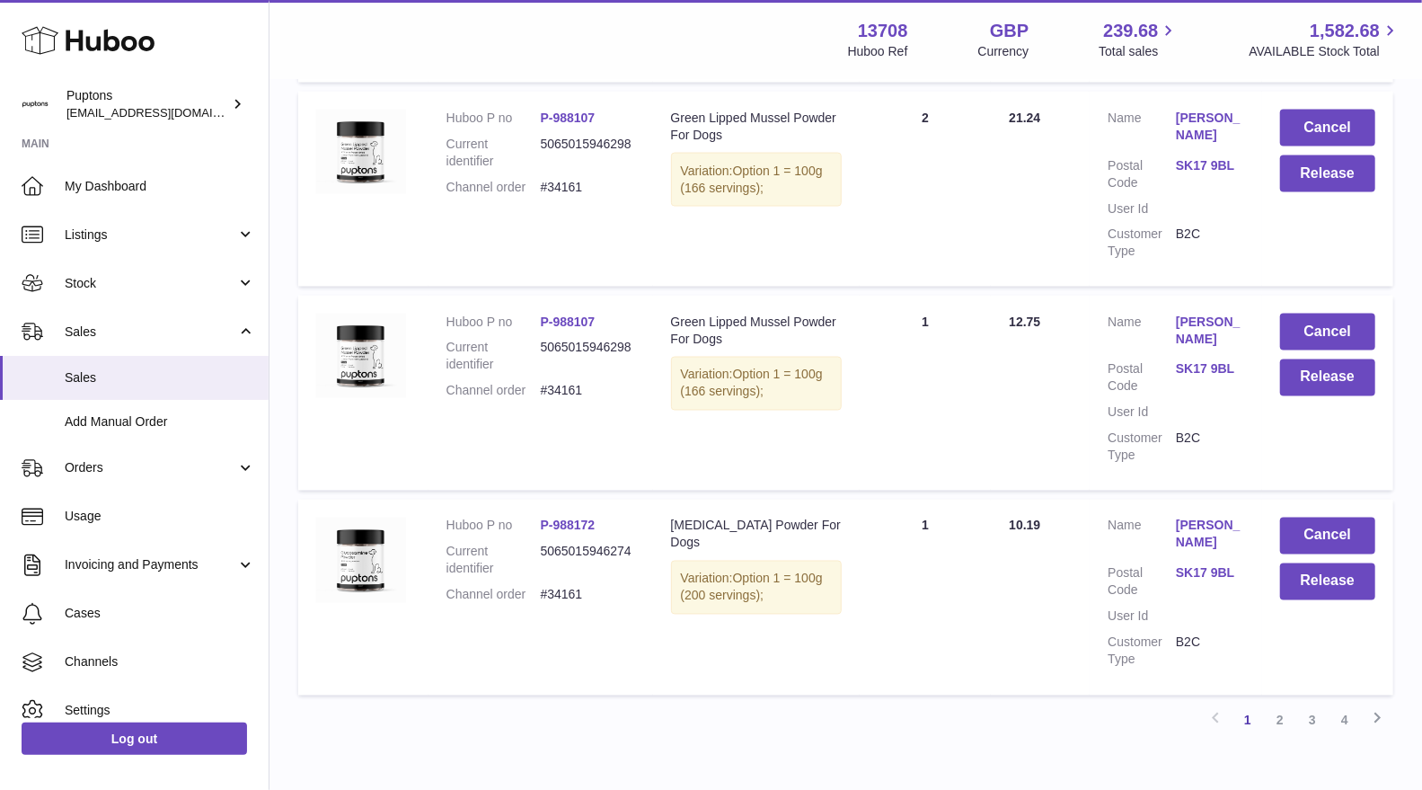
scroll to position [1892, 0]
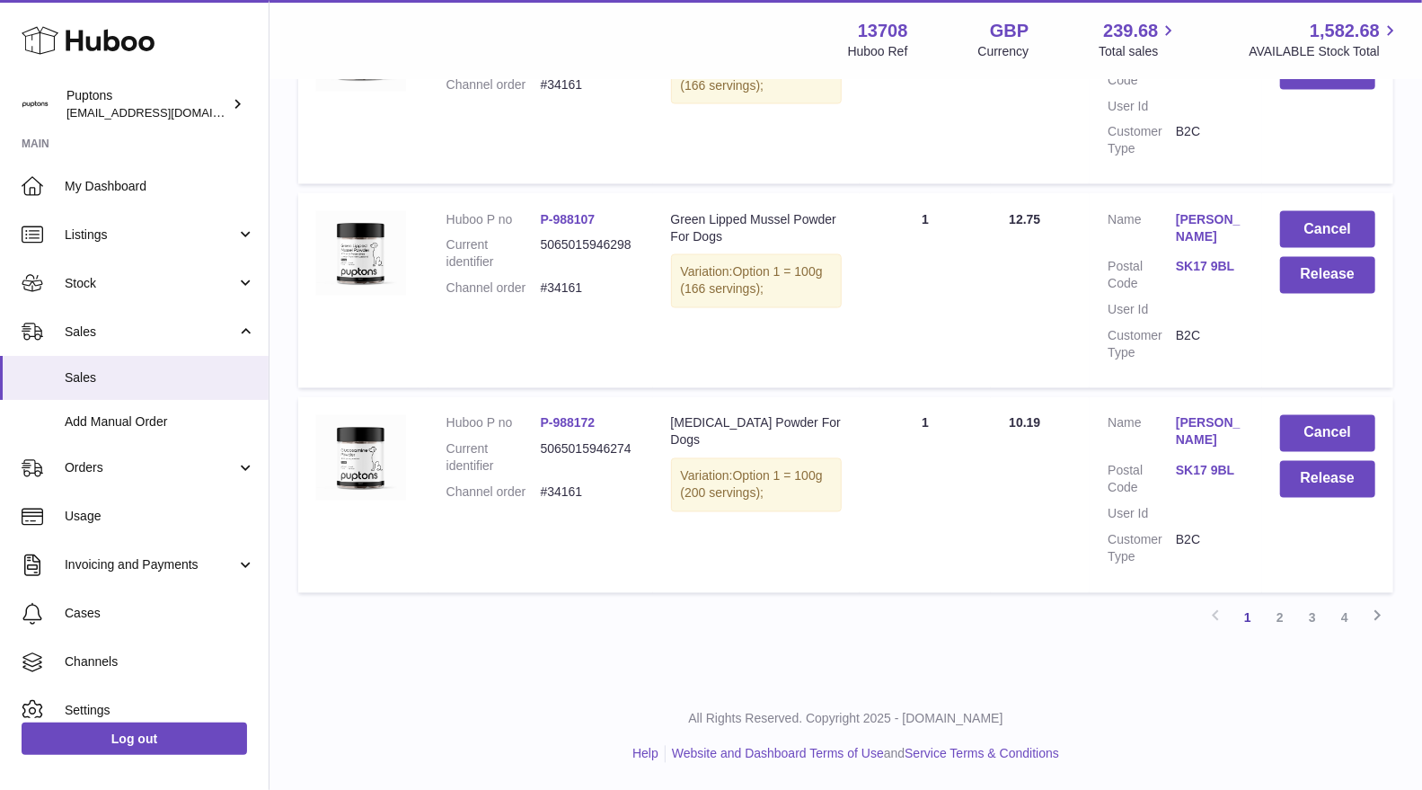
click at [1281, 616] on link "2" at bounding box center [1280, 618] width 32 height 32
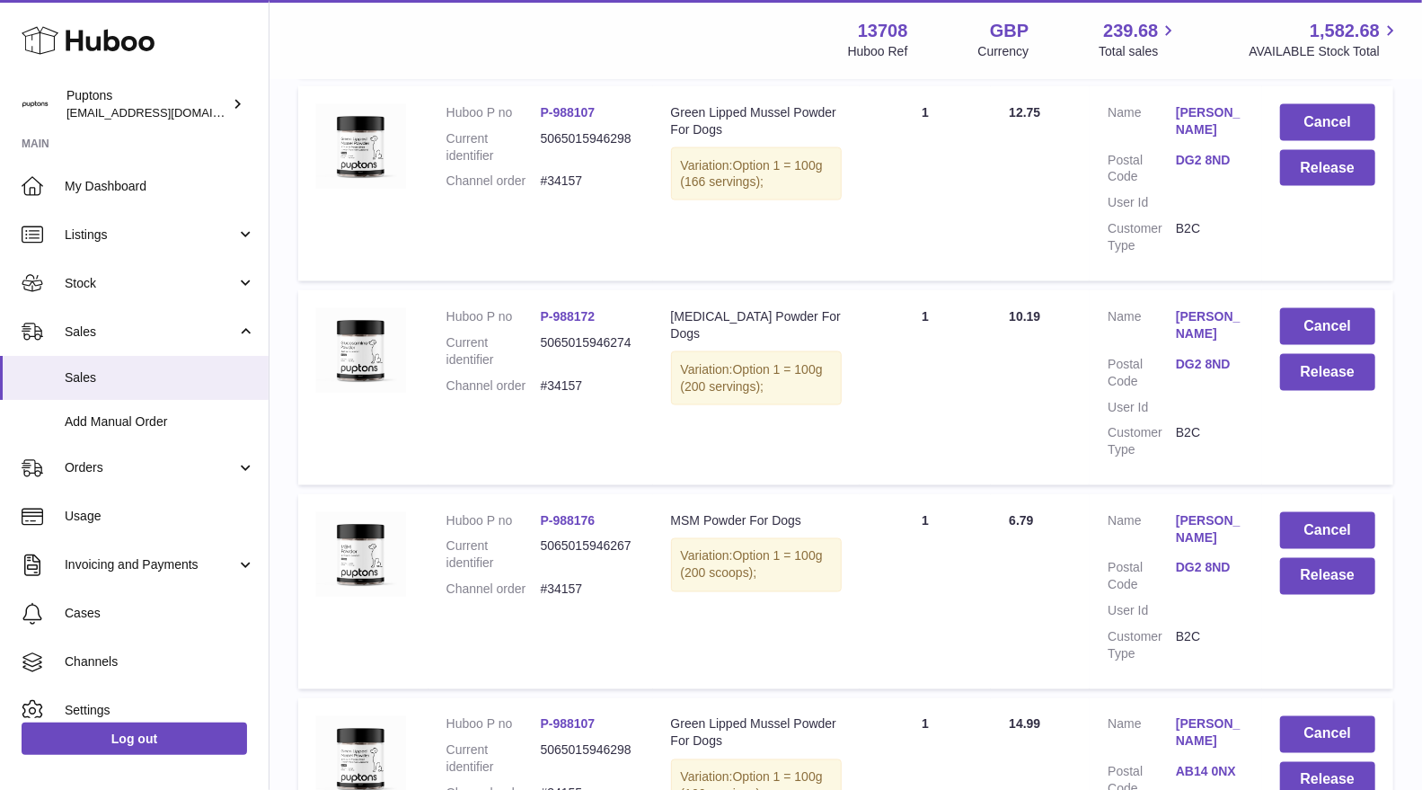
scroll to position [1823, 0]
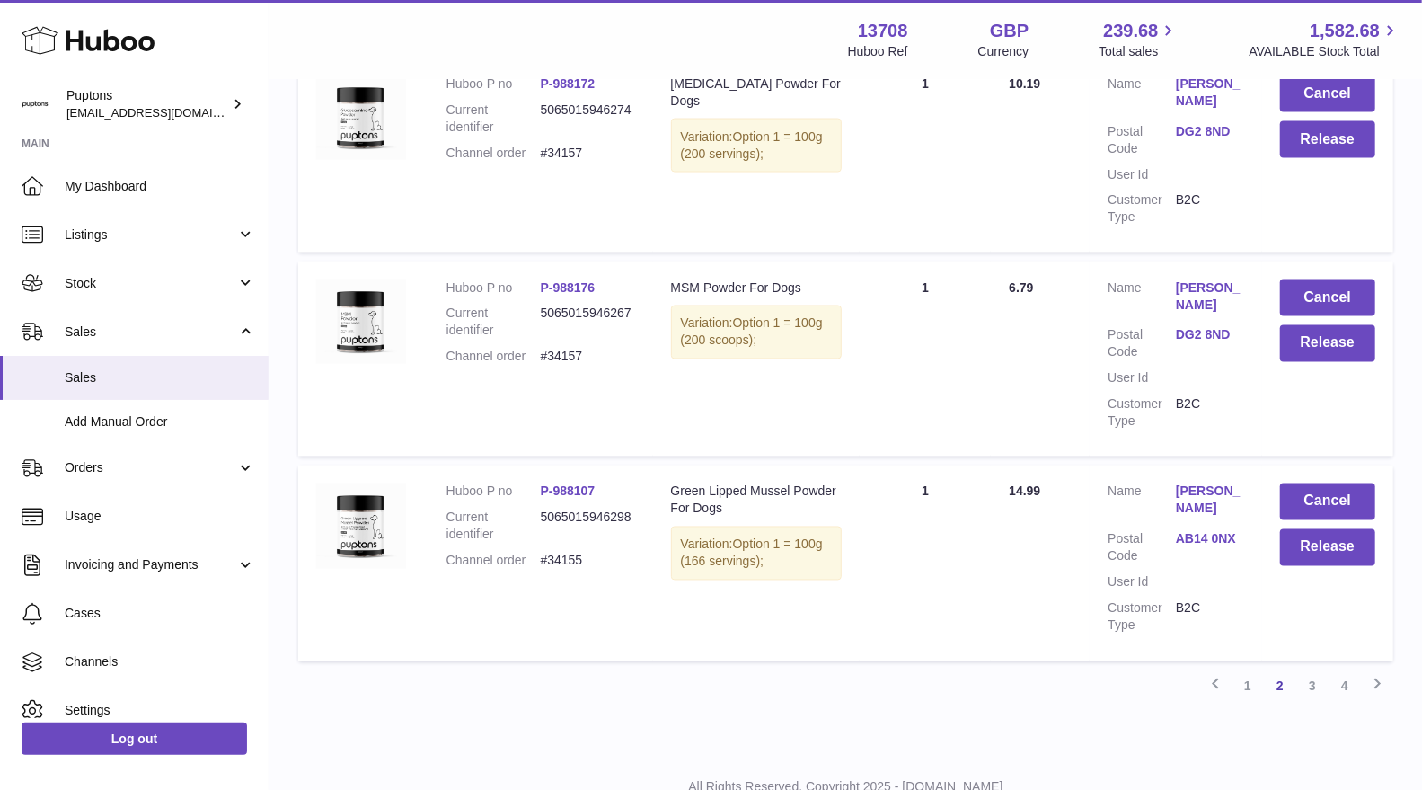
click at [1316, 670] on link "3" at bounding box center [1313, 686] width 32 height 32
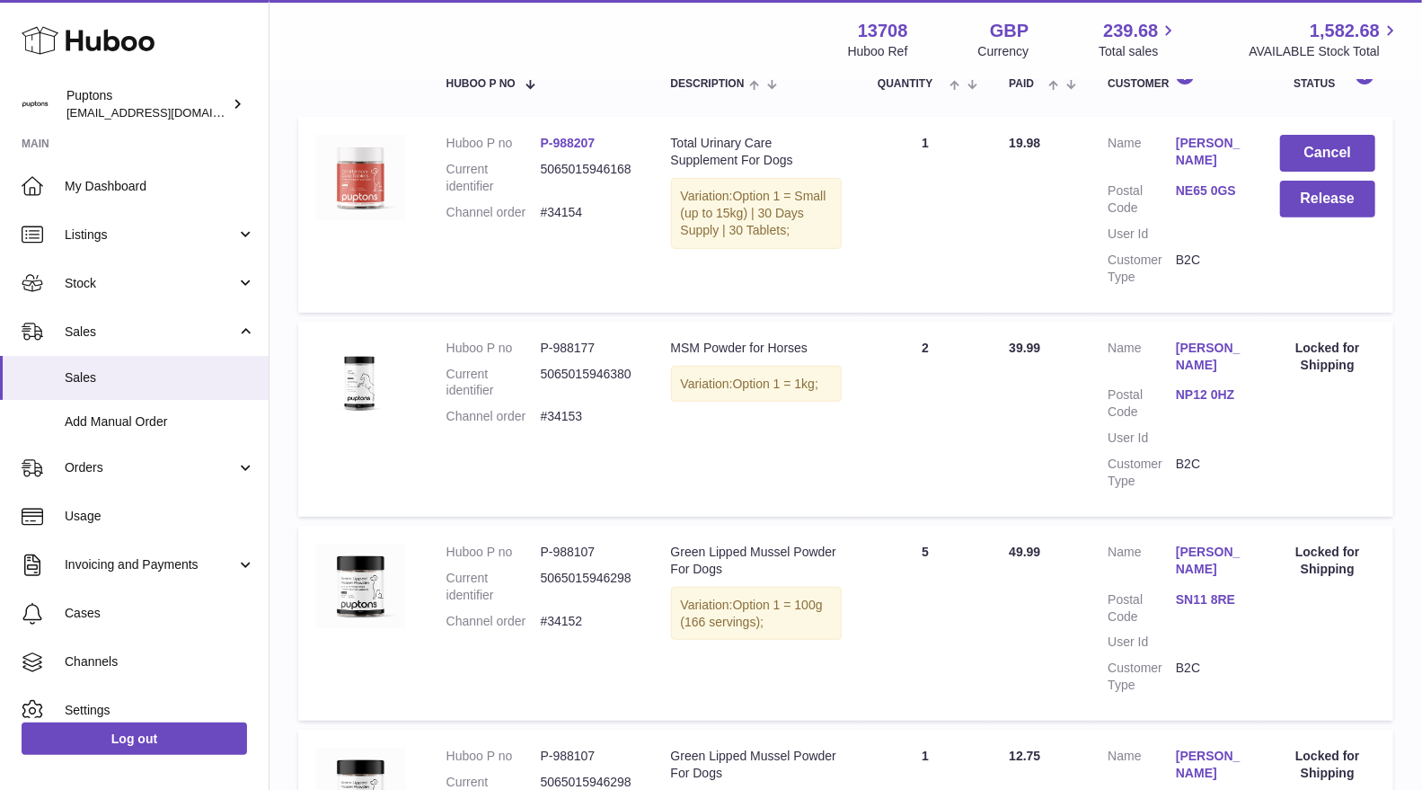
scroll to position [177, 0]
